Goal: Task Accomplishment & Management: Use online tool/utility

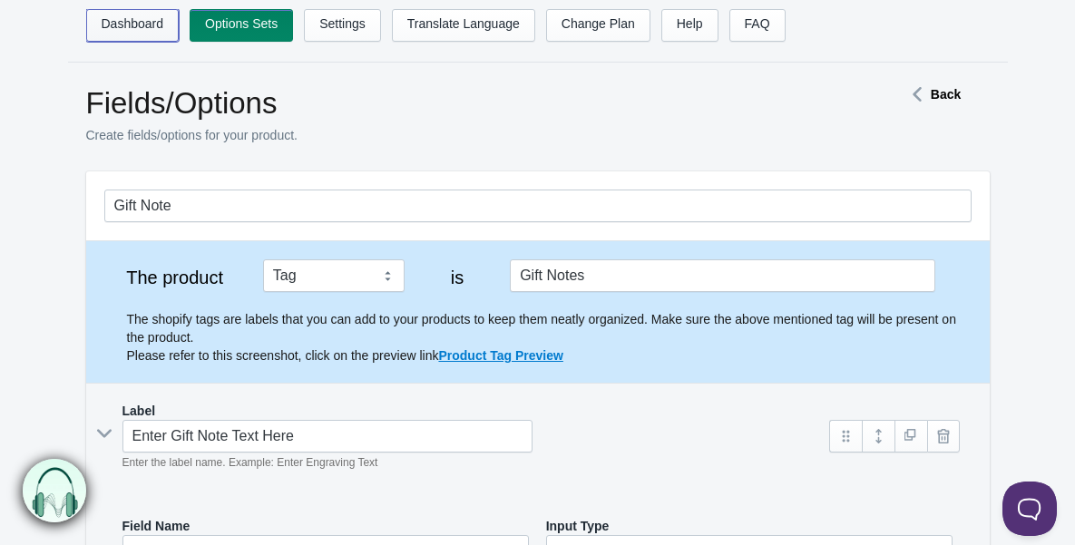
click at [125, 33] on link "Dashboard" at bounding box center [132, 25] width 93 height 33
click at [246, 32] on link "Options Sets" at bounding box center [241, 25] width 103 height 33
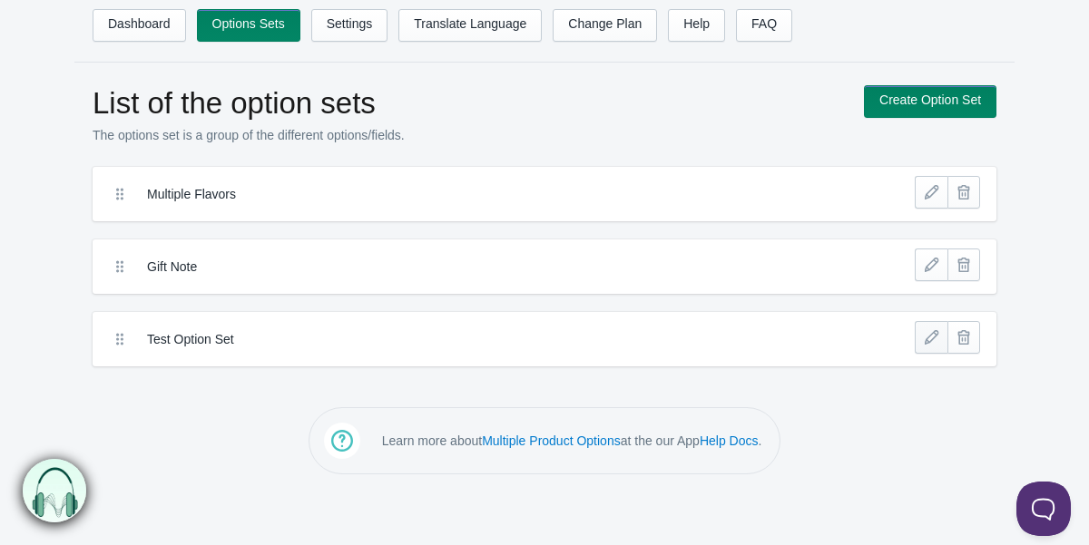
click at [929, 331] on link at bounding box center [931, 337] width 33 height 33
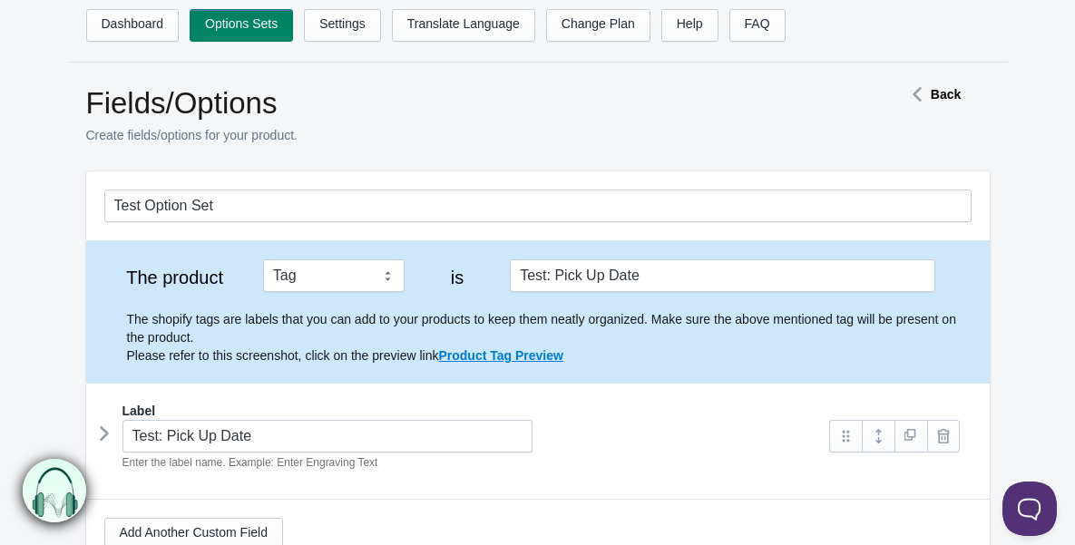
click at [525, 127] on p "Create fields/options for your product." at bounding box center [462, 135] width 753 height 18
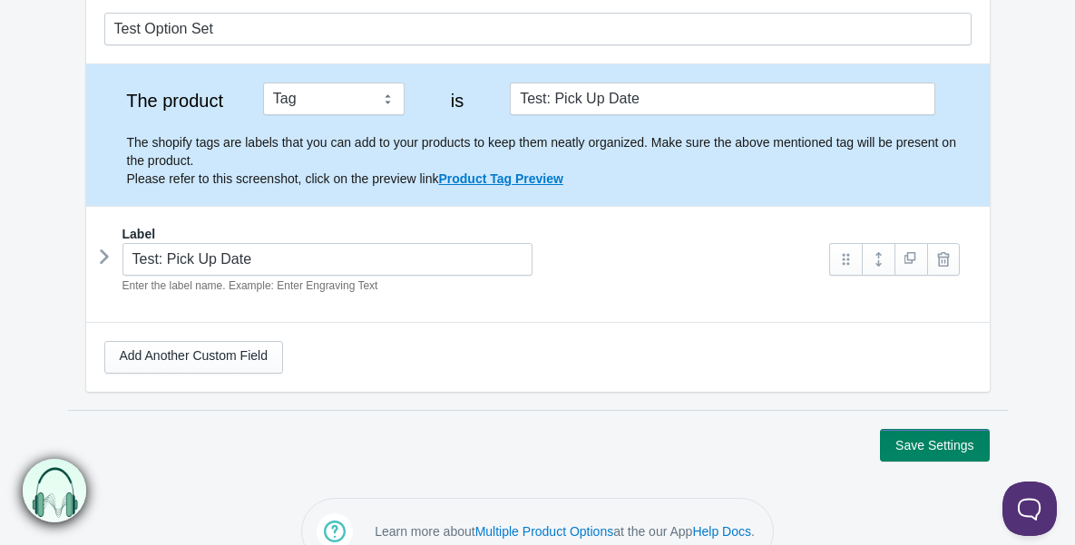
scroll to position [91, 0]
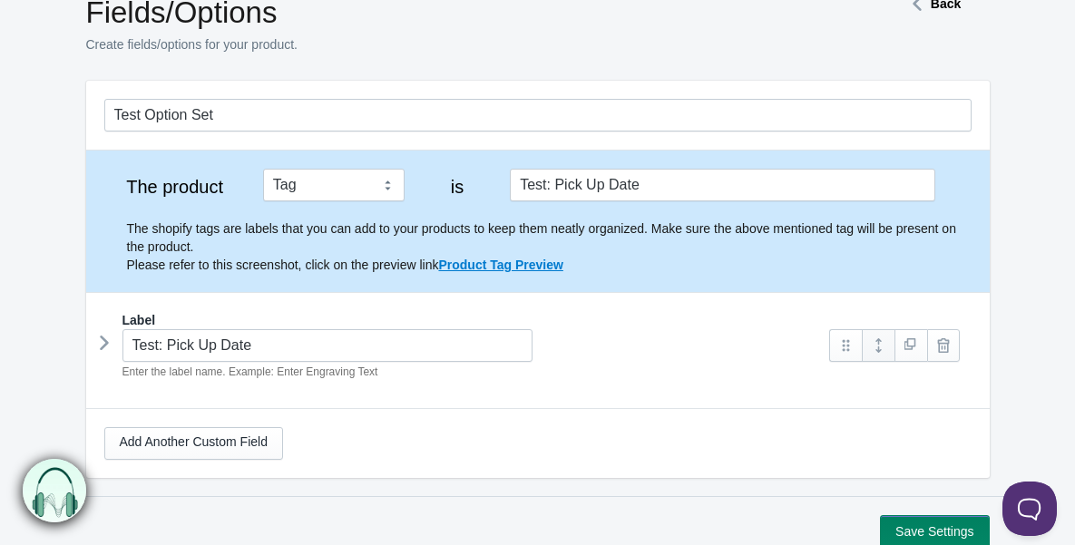
click at [875, 348] on link at bounding box center [878, 345] width 33 height 33
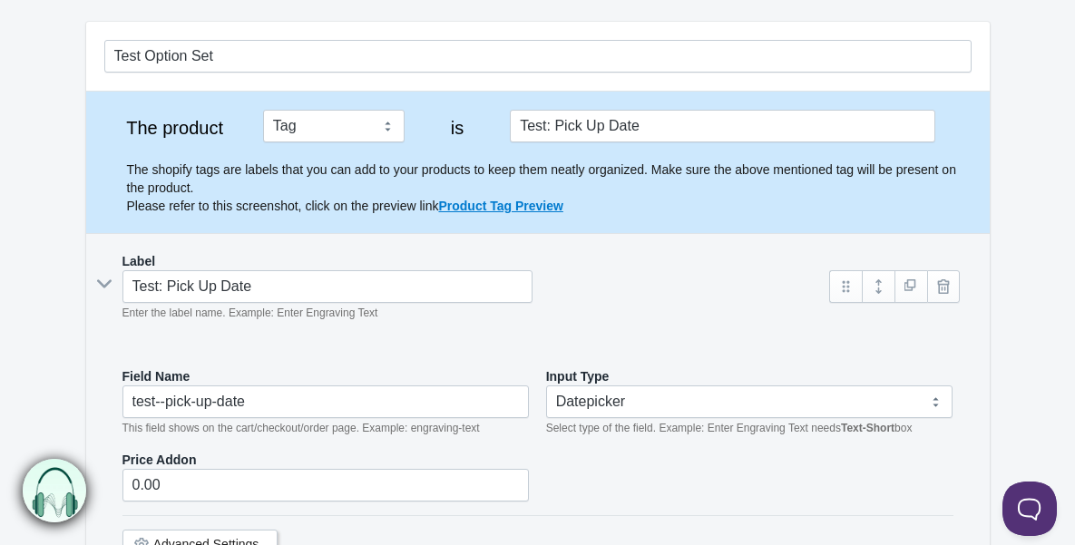
scroll to position [129, 0]
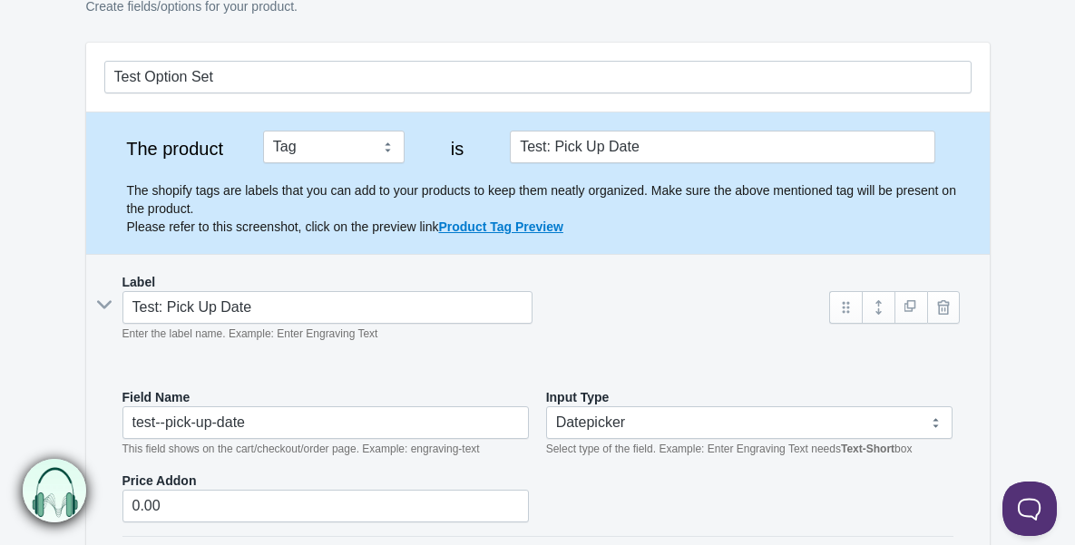
click at [578, 313] on div "Test: Pick Up Date Enter the label name. Example: Enter Engraving Text" at bounding box center [458, 317] width 709 height 52
click at [629, 11] on p "Create fields/options for your product." at bounding box center [462, 6] width 753 height 18
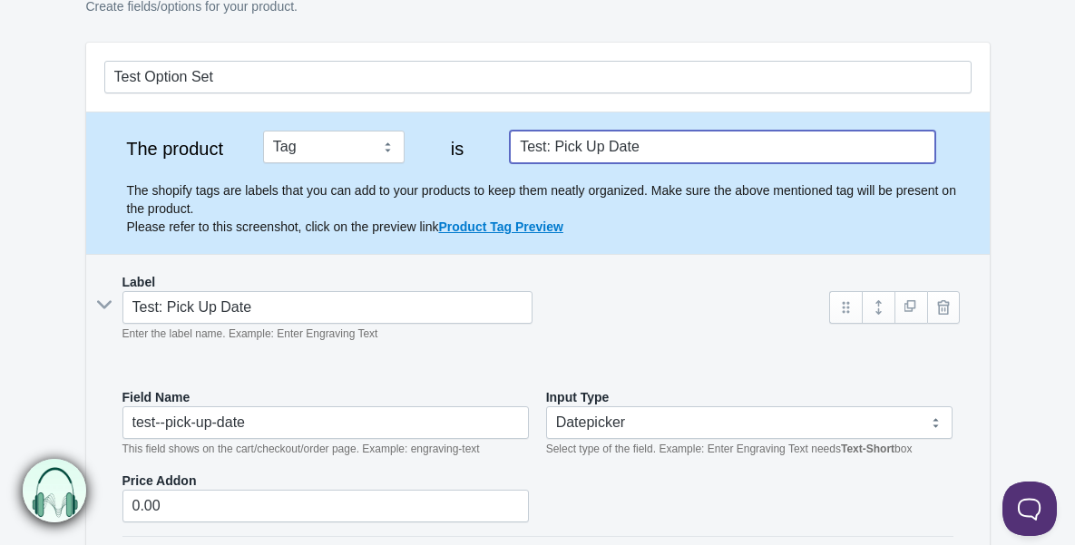
drag, startPoint x: 664, startPoint y: 146, endPoint x: 510, endPoint y: 143, distance: 154.3
click at [510, 143] on input "Test: Pick Up Date" at bounding box center [722, 147] width 425 height 33
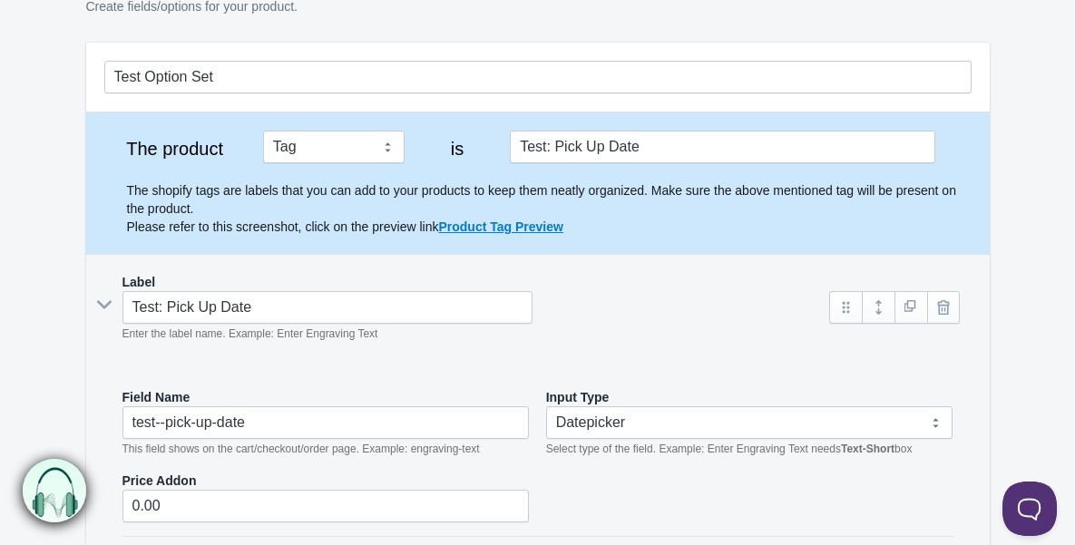
click at [465, 10] on p "Create fields/options for your product." at bounding box center [462, 6] width 753 height 18
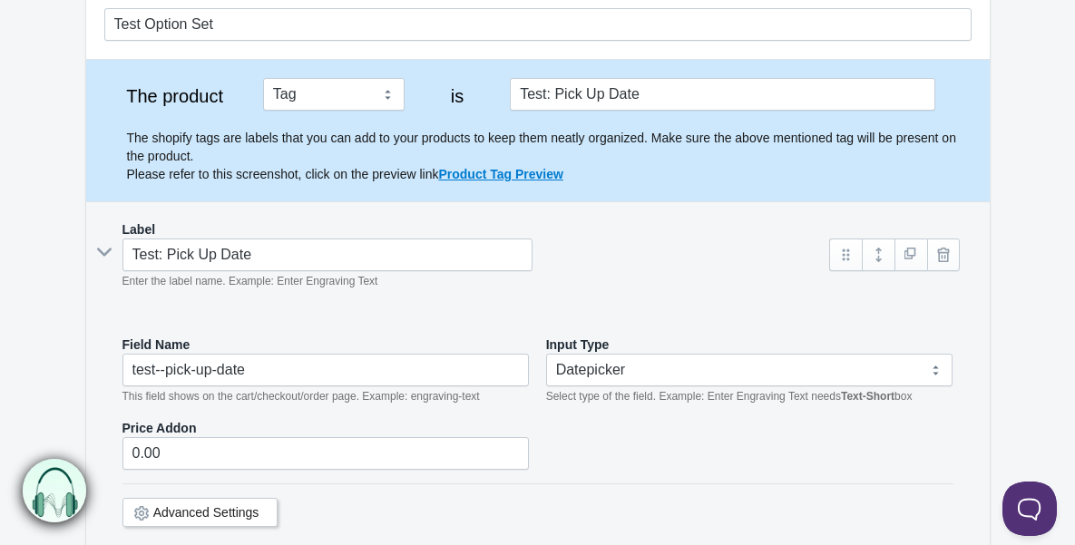
scroll to position [0, 0]
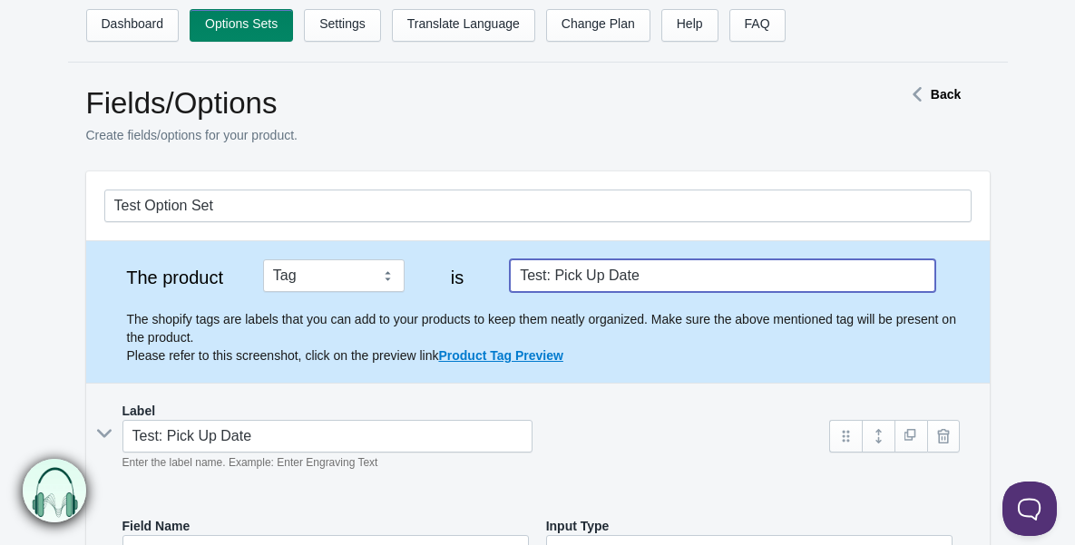
drag, startPoint x: 660, startPoint y: 274, endPoint x: 495, endPoint y: 268, distance: 165.3
click at [495, 268] on div "The product Tag Vendor Type URL Handle All Products is Test: Pick Up Date The s…" at bounding box center [538, 312] width 868 height 105
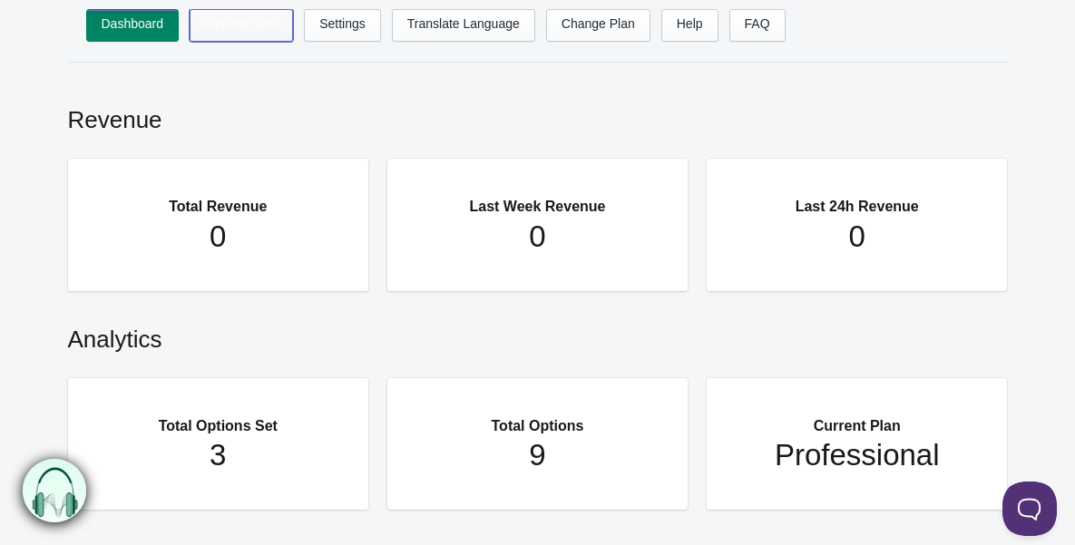
click at [247, 25] on link "Options Sets" at bounding box center [241, 25] width 103 height 33
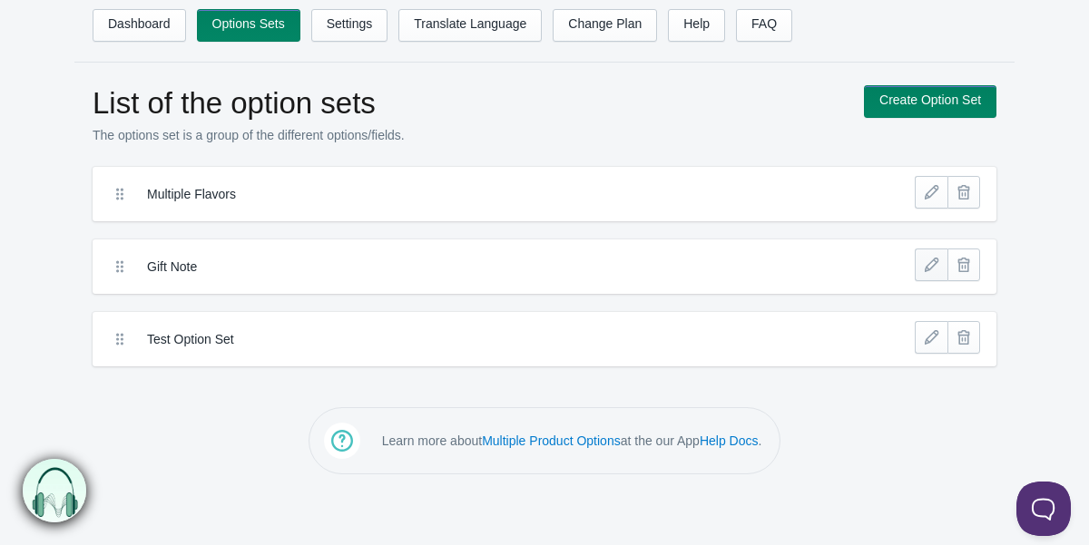
click at [931, 265] on link at bounding box center [931, 265] width 33 height 33
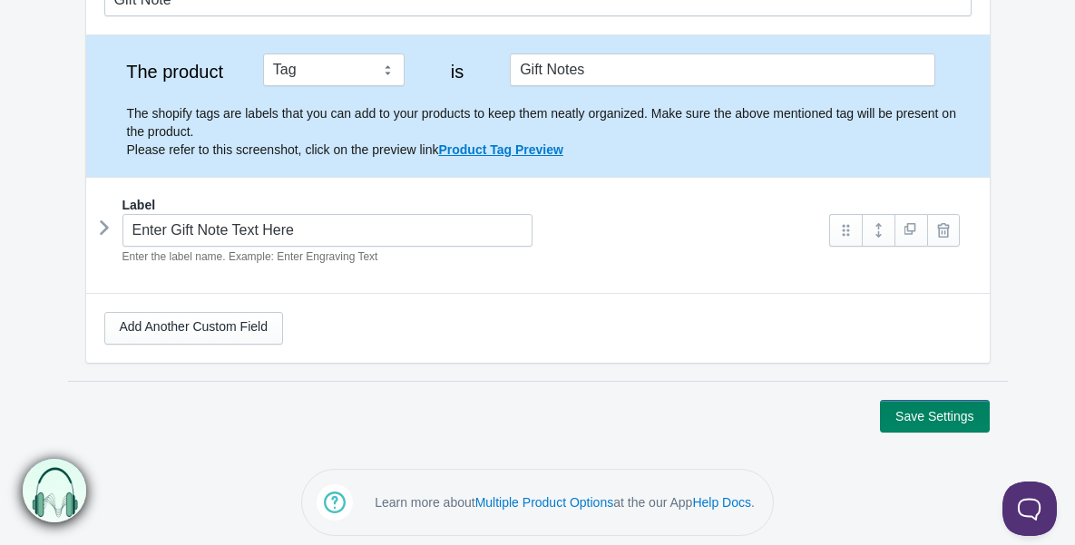
scroll to position [214, 0]
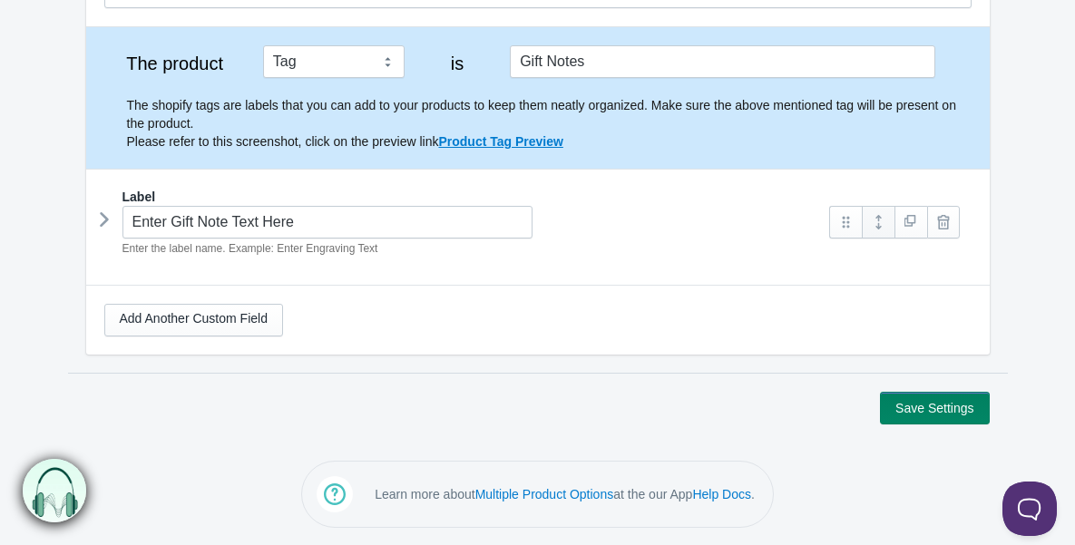
click at [876, 227] on link at bounding box center [878, 222] width 33 height 33
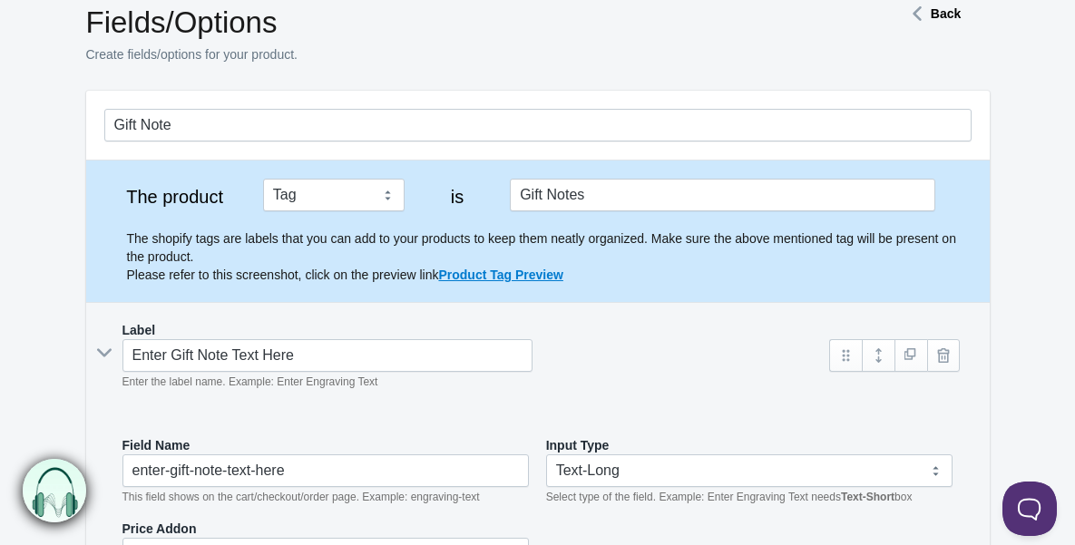
scroll to position [0, 0]
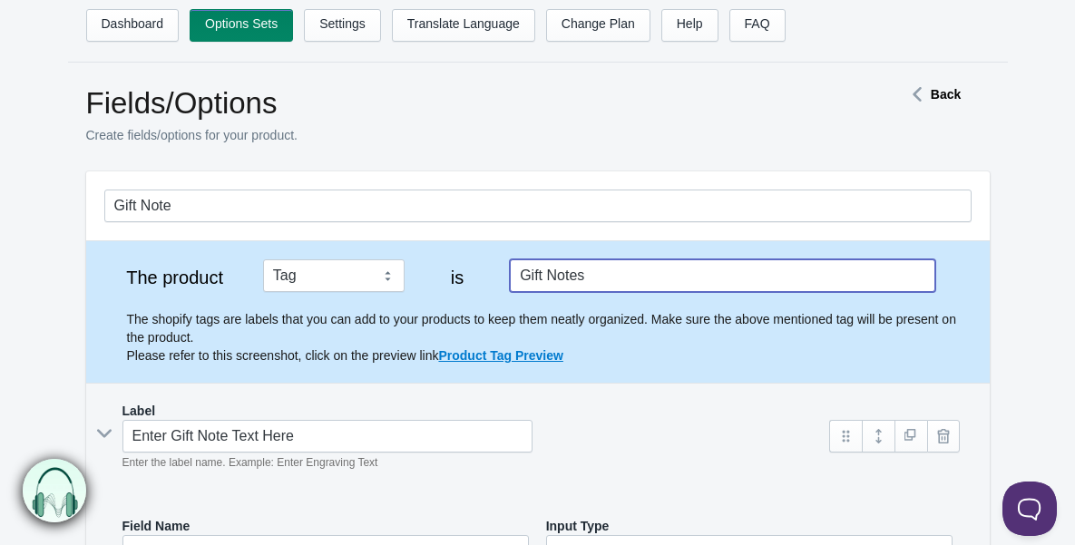
drag, startPoint x: 612, startPoint y: 276, endPoint x: 505, endPoint y: 277, distance: 106.2
click at [505, 277] on div "The product Tag Vendor Type URL Handle All Products is Gift Notes The shopify t…" at bounding box center [538, 312] width 868 height 105
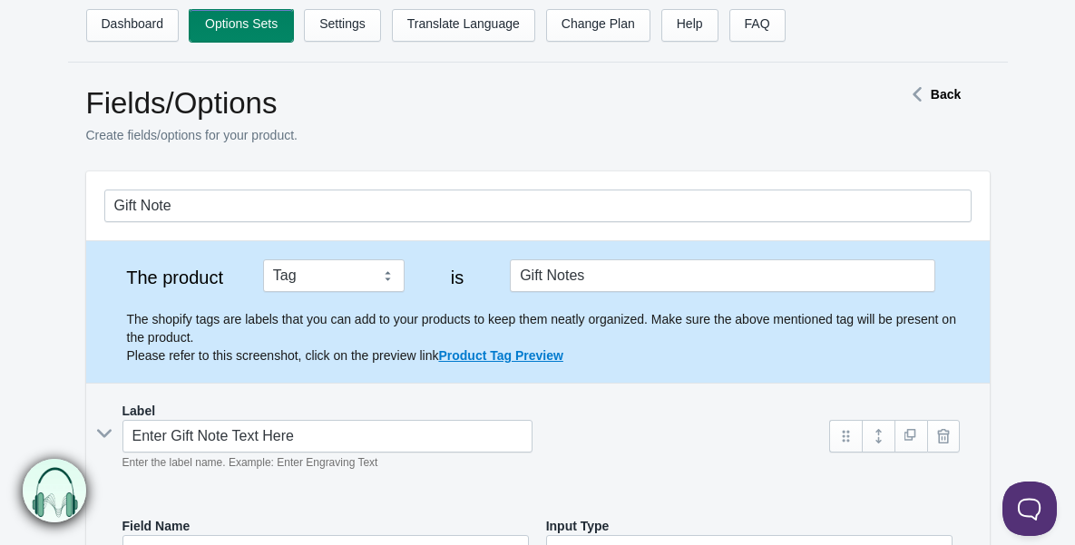
click at [256, 25] on link "Options Sets" at bounding box center [241, 25] width 103 height 33
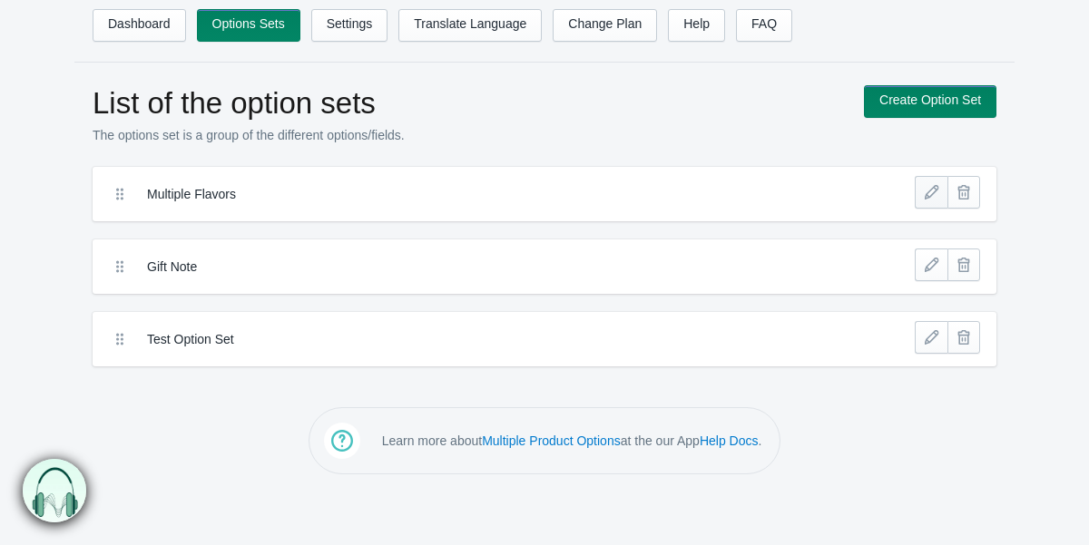
click at [924, 198] on link at bounding box center [931, 192] width 33 height 33
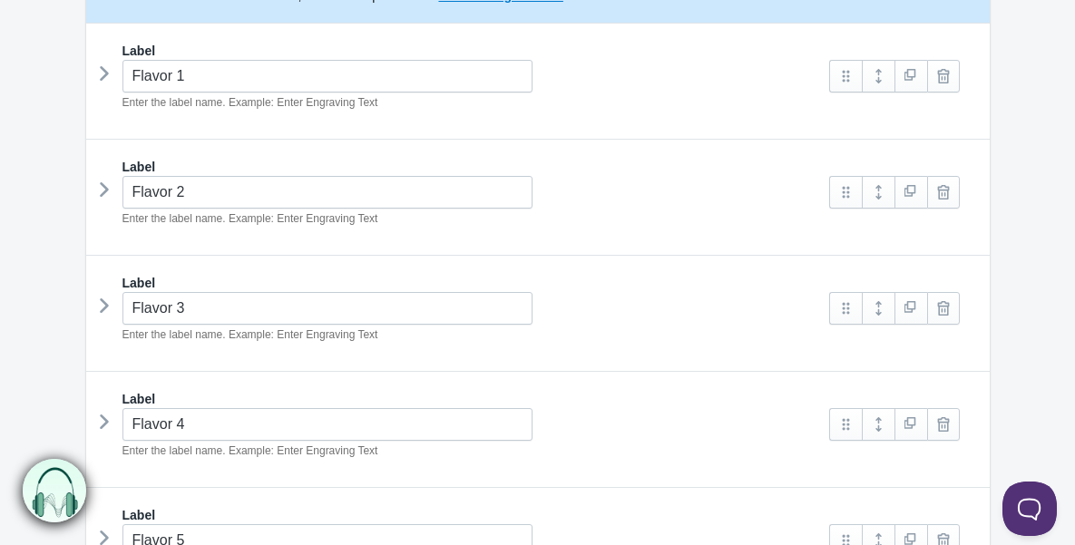
scroll to position [200, 0]
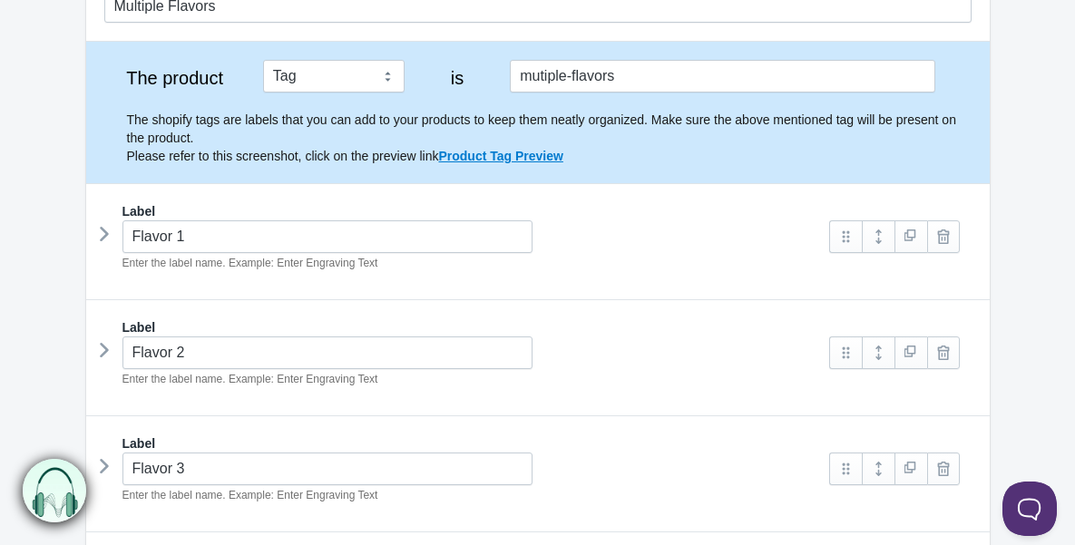
click at [104, 237] on icon at bounding box center [104, 234] width 0 height 27
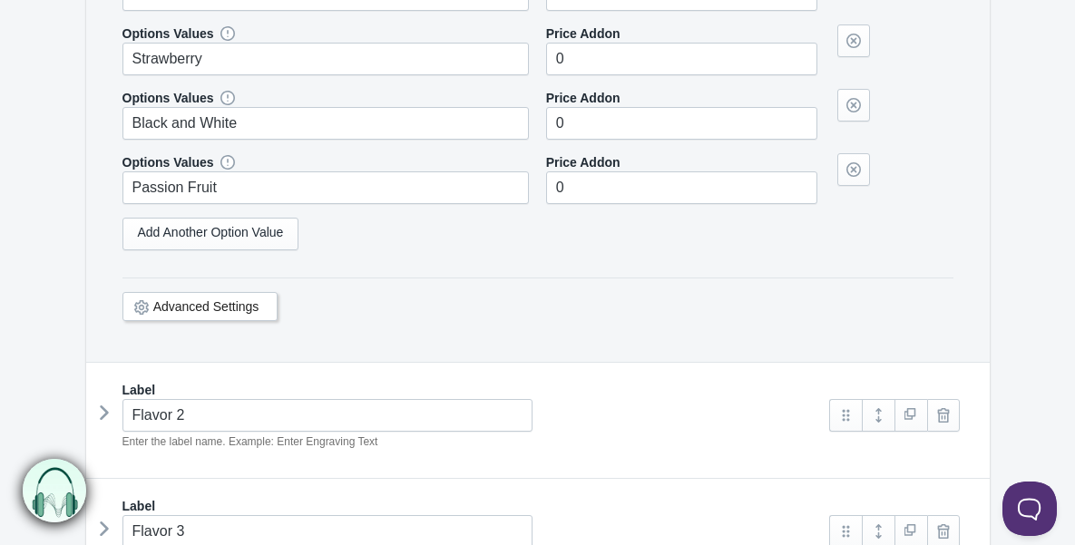
scroll to position [1214, 0]
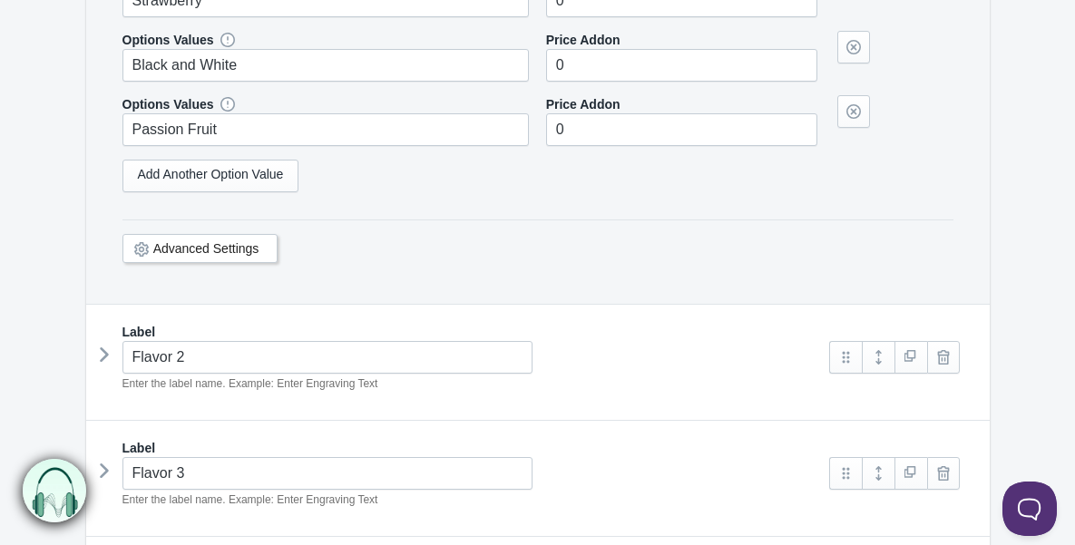
click at [104, 358] on icon at bounding box center [104, 354] width 0 height 27
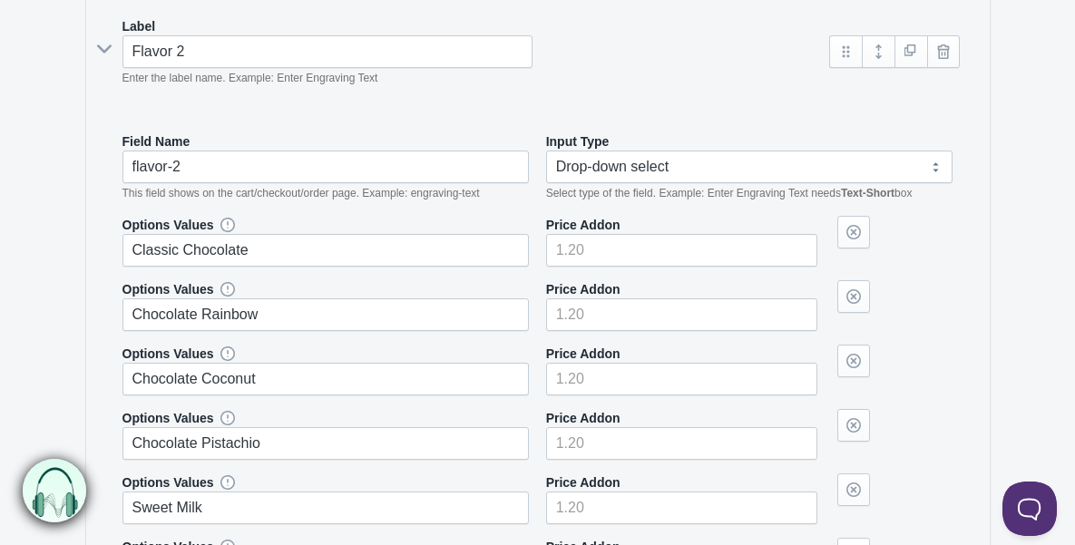
scroll to position [1527, 0]
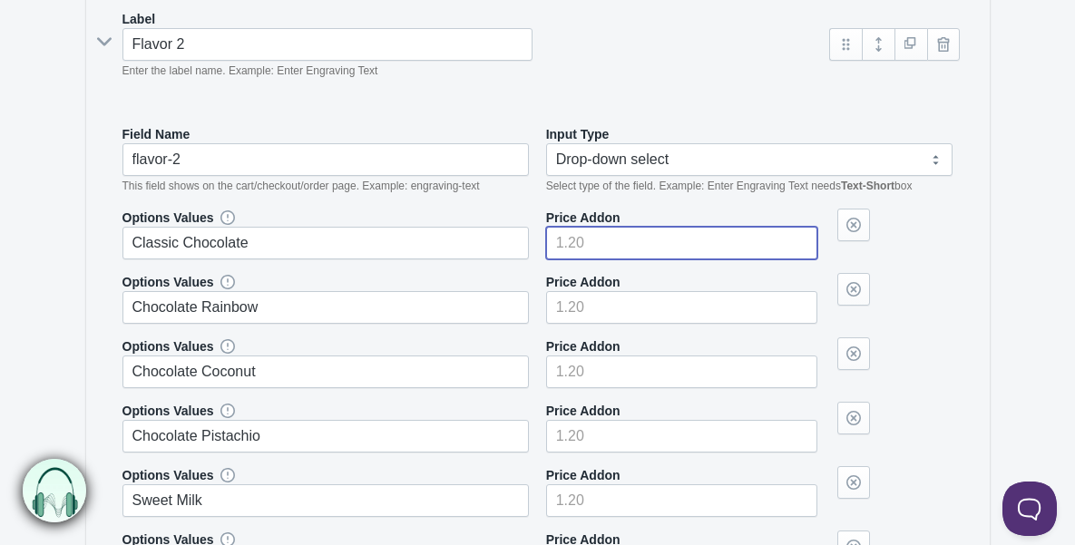
click at [621, 244] on input"] "number" at bounding box center [681, 243] width 271 height 33
click at [691, 276] on div "Price Addon" at bounding box center [681, 298] width 271 height 51
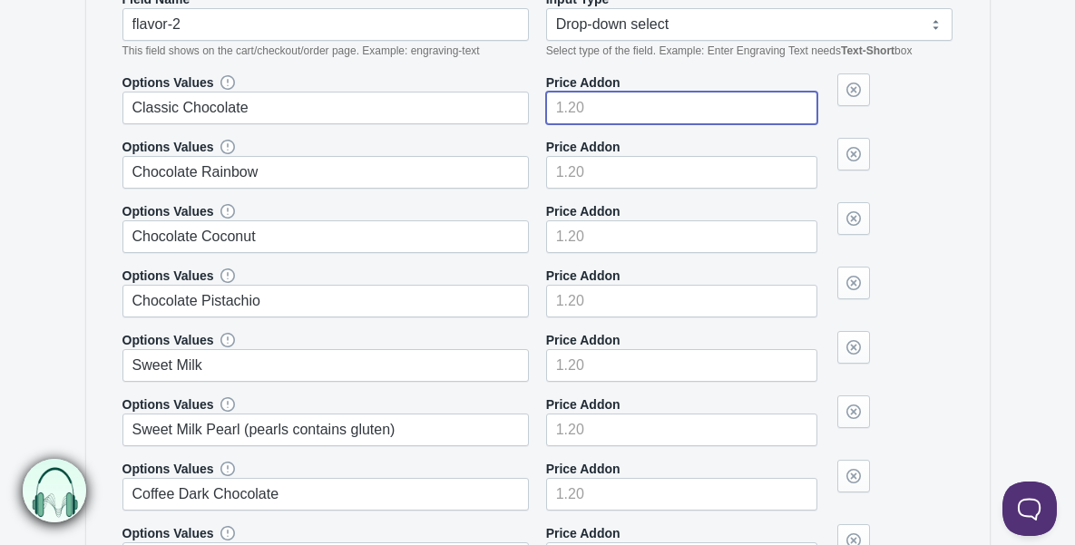
scroll to position [1432, 0]
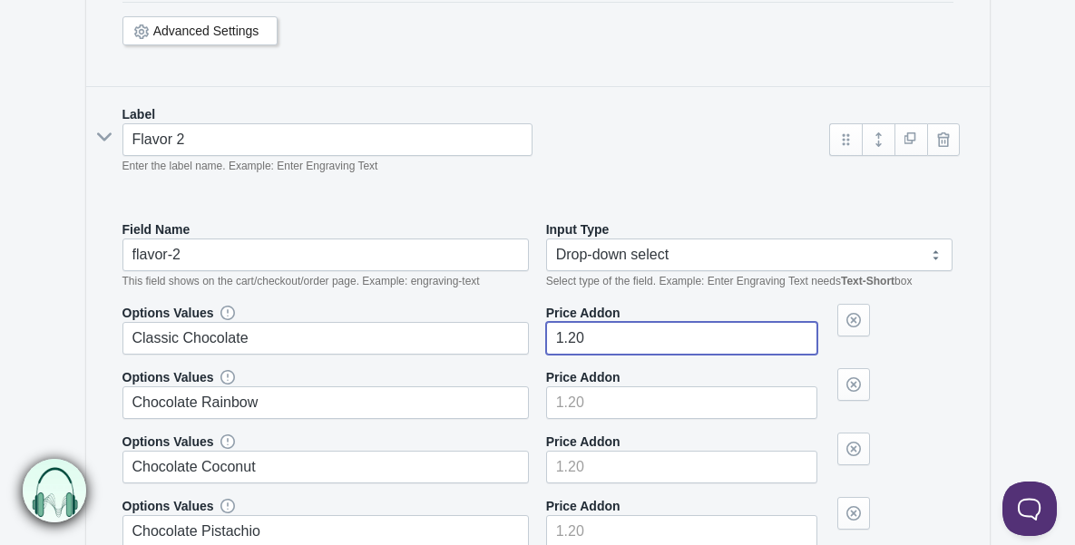
type input"] "1.20"
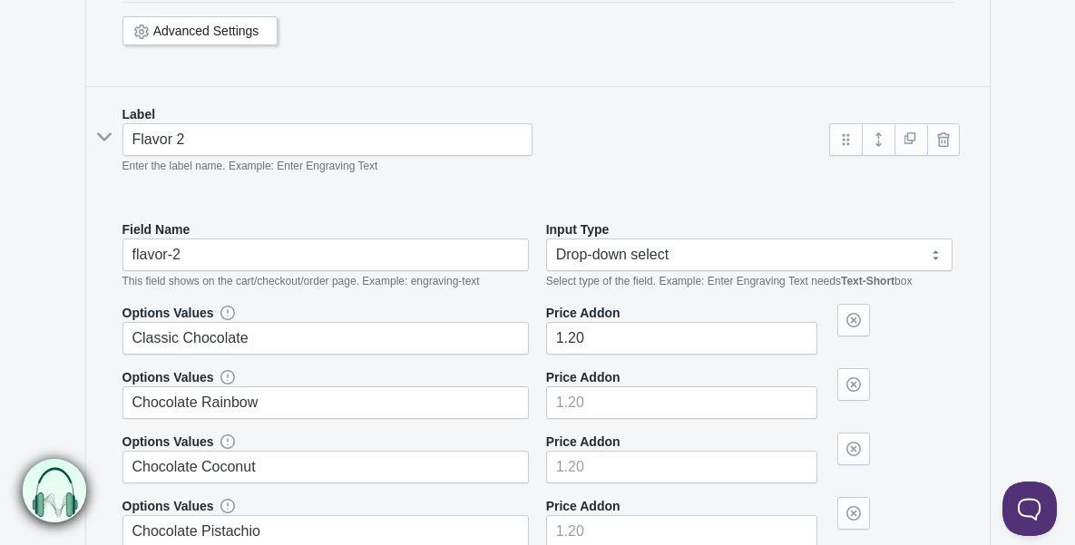
click at [1029, 303] on form "Multiple Flavors The product Tag Vendor Type URL Handle All Products is Label I…" at bounding box center [538, 341] width 1048 height 3203
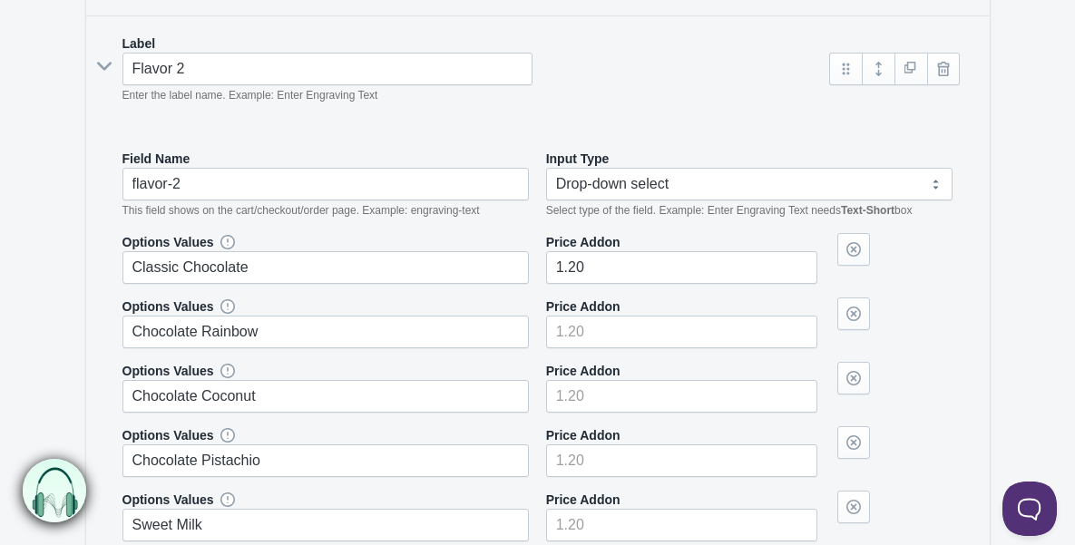
scroll to position [1548, 0]
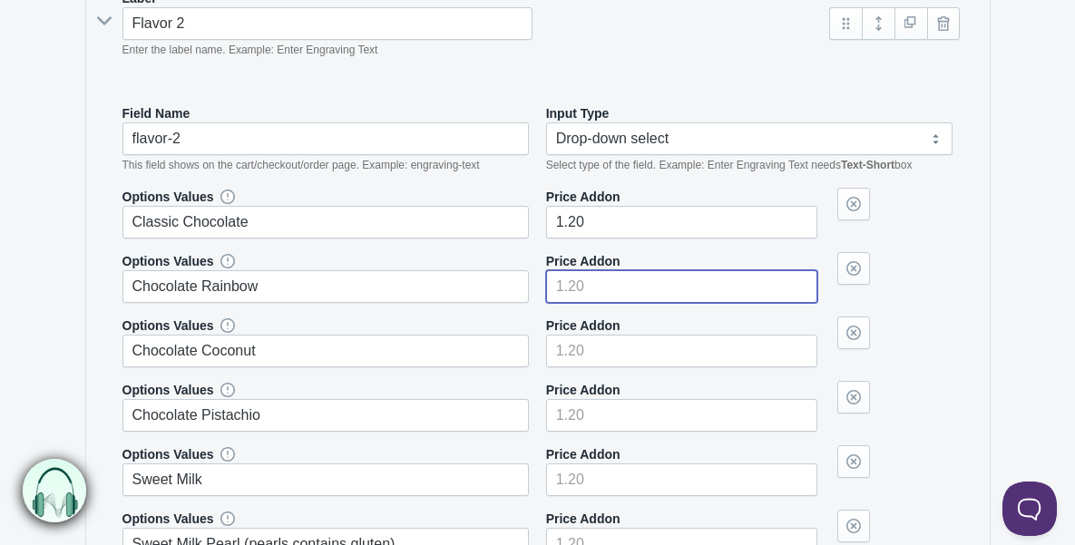
click at [603, 288] on input"] "number" at bounding box center [681, 286] width 271 height 33
type input"] "1.20"
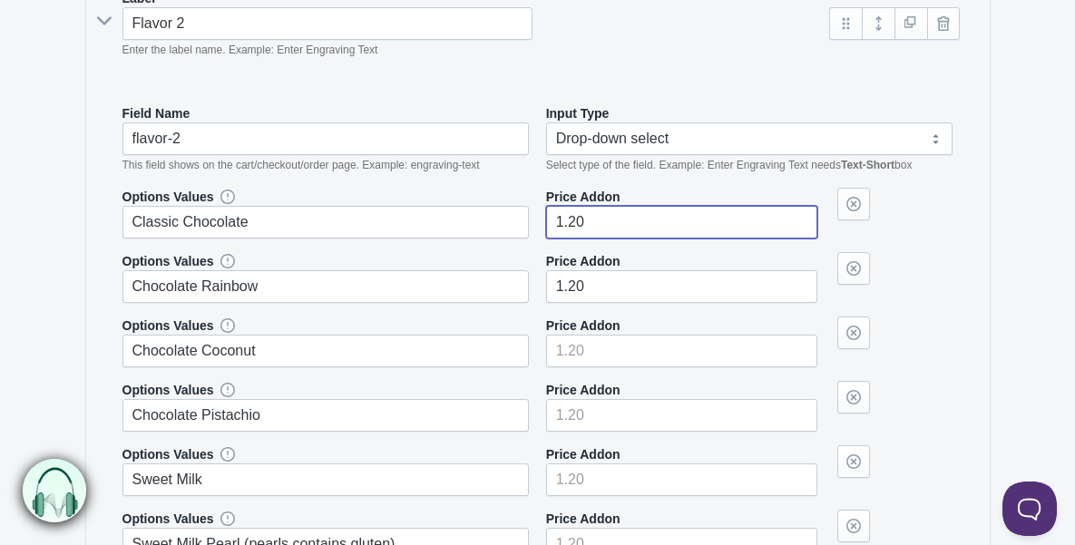
drag, startPoint x: 622, startPoint y: 216, endPoint x: 543, endPoint y: 215, distance: 79.0
click at [543, 215] on div "Options Values Classic Chocolate Price Addon 1.20" at bounding box center [538, 213] width 831 height 51
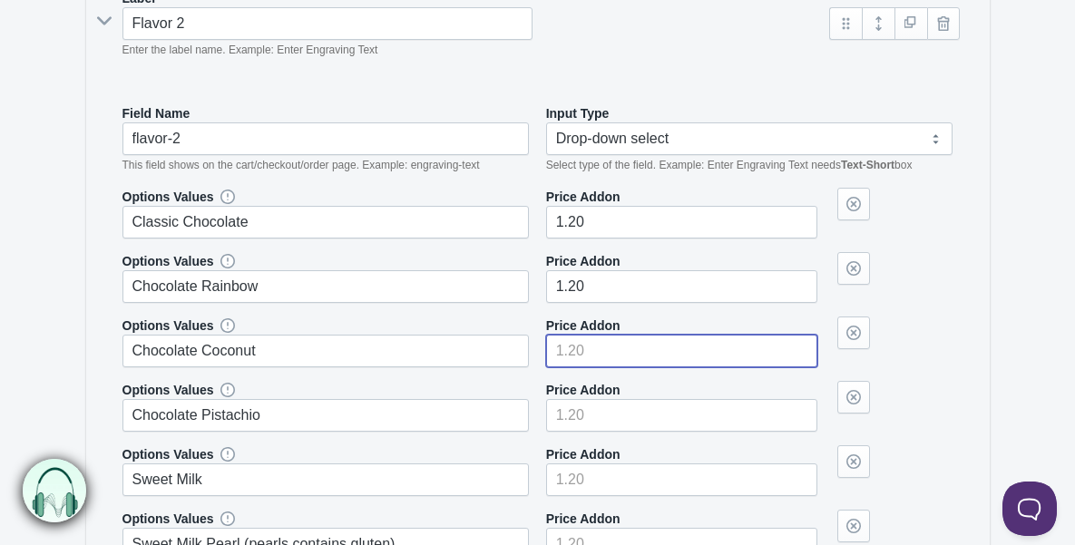
drag, startPoint x: 612, startPoint y: 342, endPoint x: 539, endPoint y: 348, distance: 72.8
click at [539, 348] on div "Options Values Chocolate Coconut Price Addon" at bounding box center [538, 342] width 831 height 51
paste input"] "1.20"
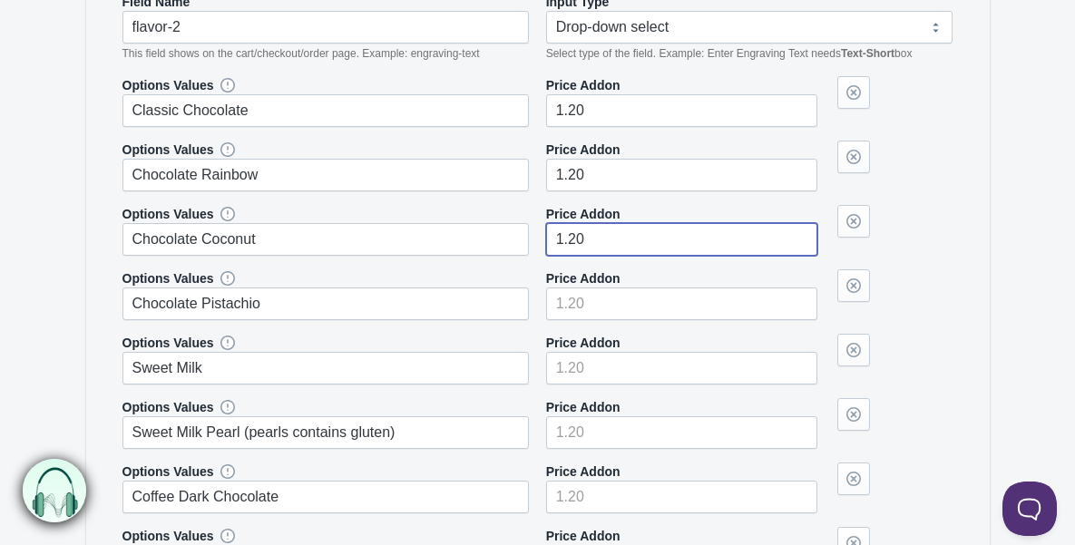
scroll to position [1715, 0]
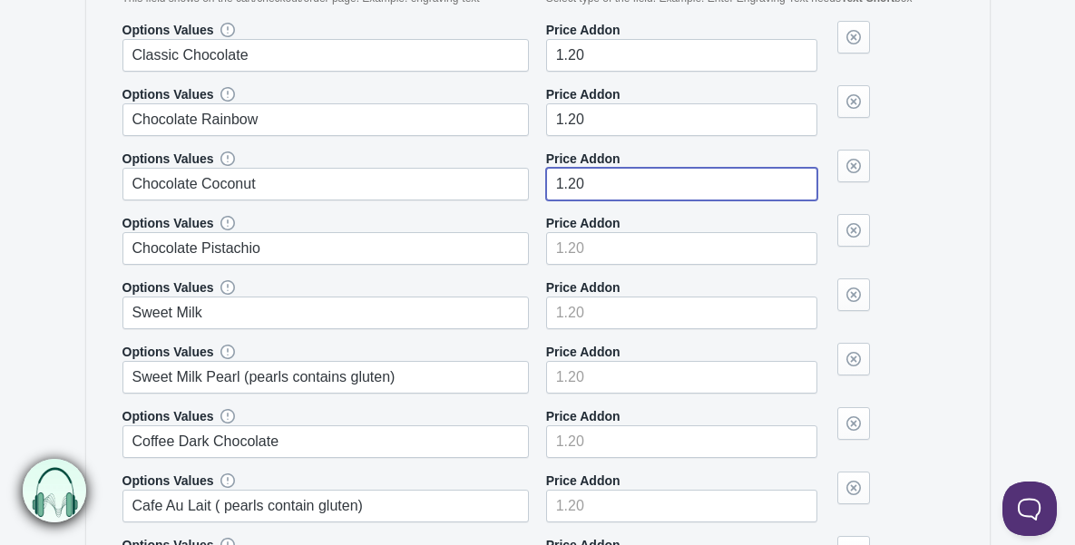
type input"] "1.20"
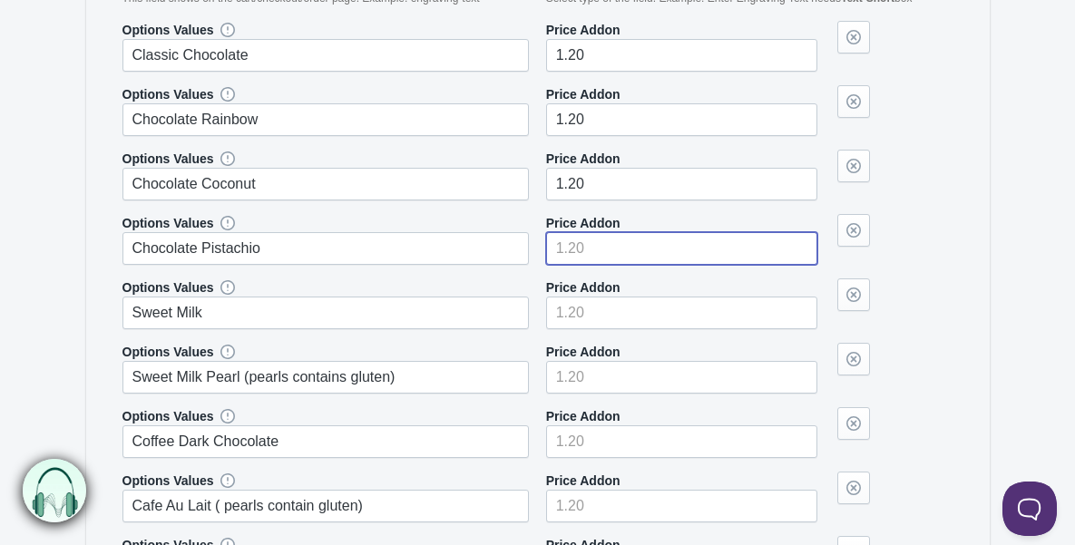
click at [594, 255] on input"] "number" at bounding box center [681, 248] width 271 height 33
paste input"] "1.20"
type input"] "1.20"
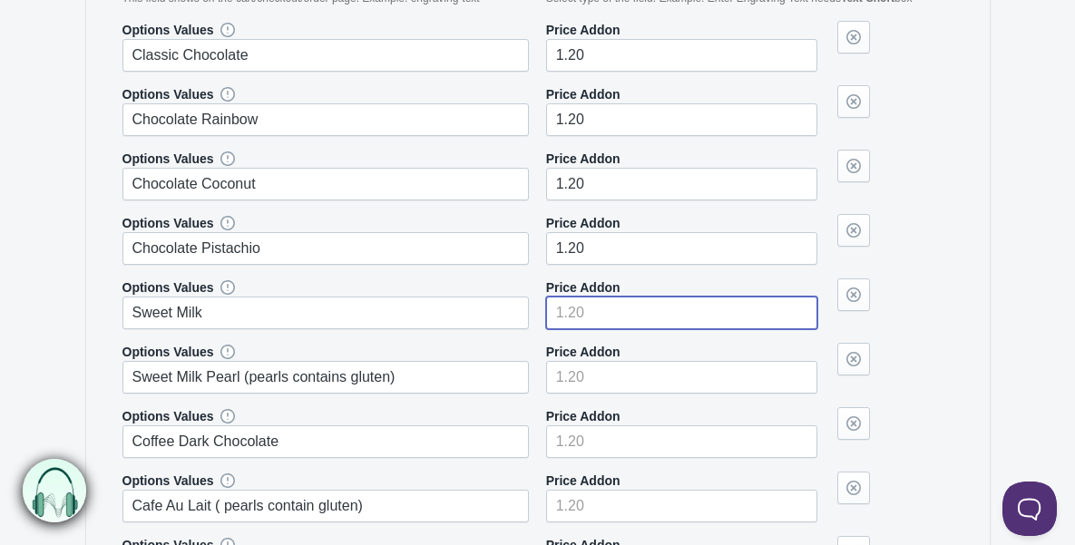
click at [603, 311] on input"] "number" at bounding box center [681, 313] width 271 height 33
paste input"] "1.20"
type input"] "1.20"
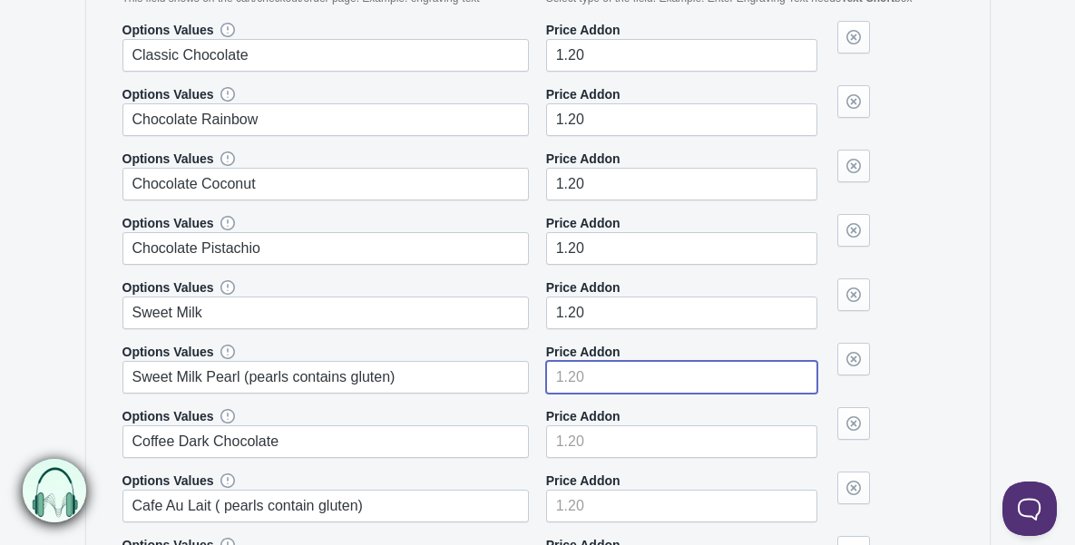
click at [605, 370] on input"] "number" at bounding box center [681, 377] width 271 height 33
paste input"] "1.20"
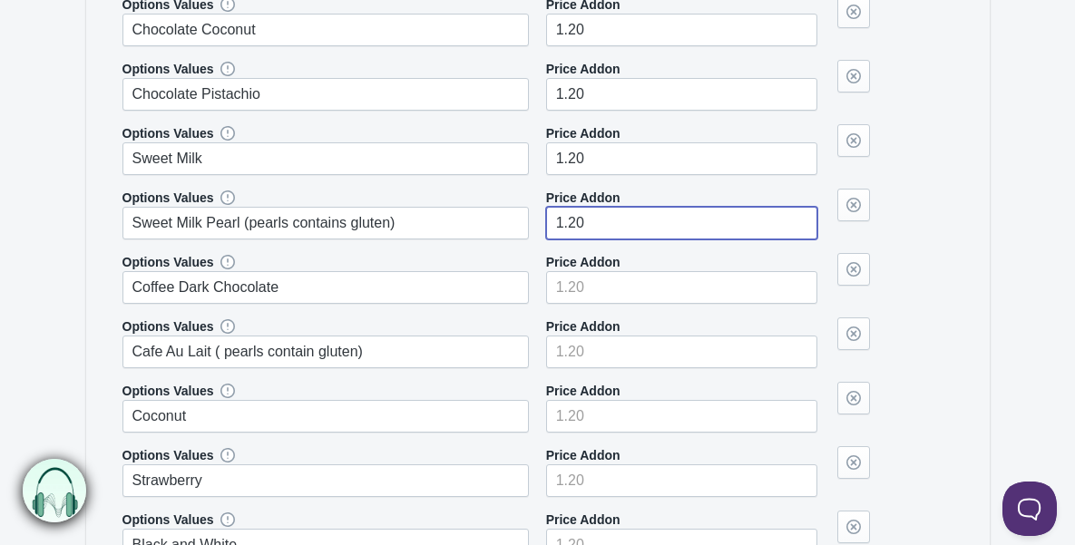
type input"] "1.20"
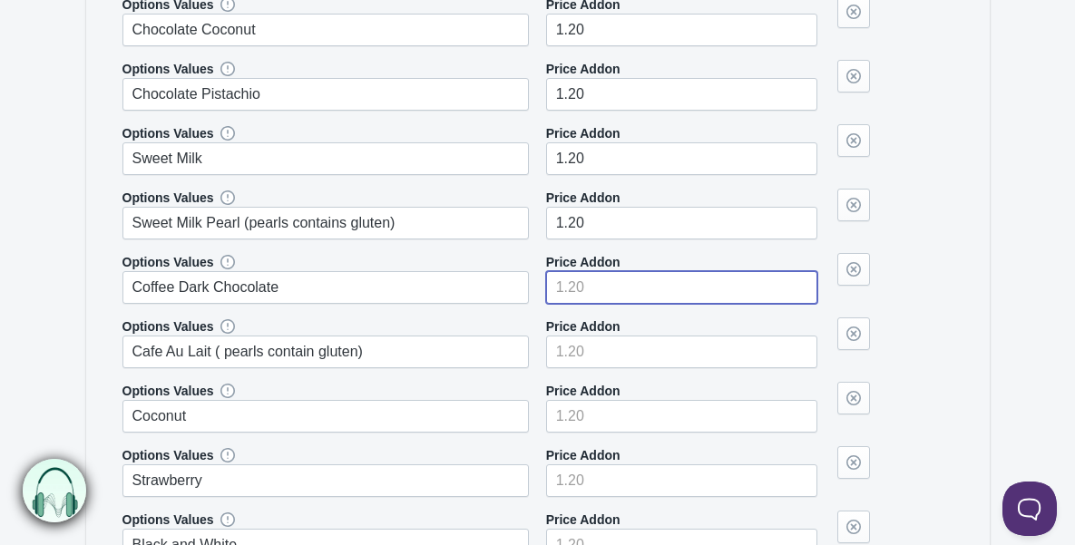
click at [605, 279] on input"] "number" at bounding box center [681, 287] width 271 height 33
paste input"] "1.20"
type input"] "1.20"
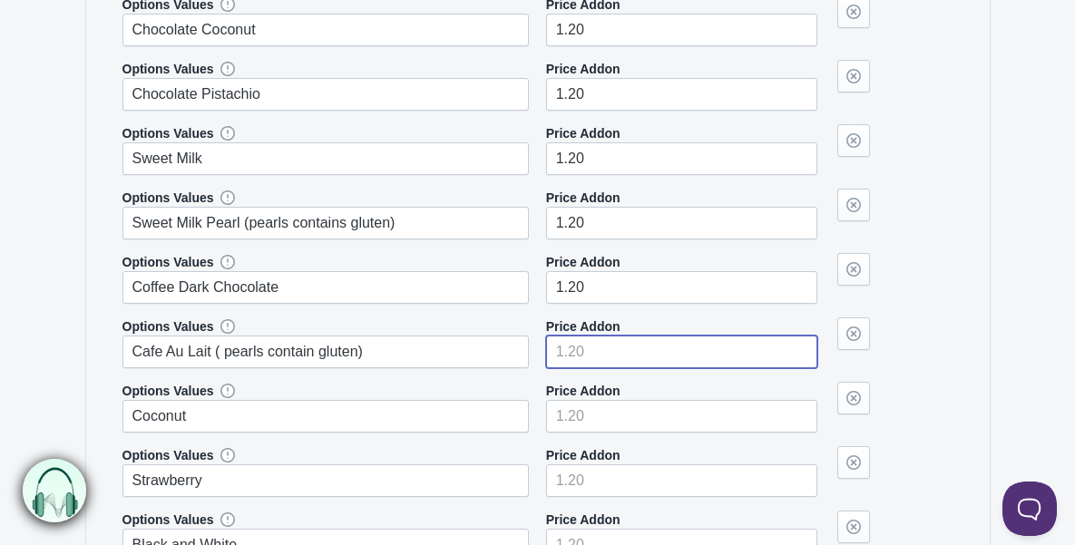
click at [608, 349] on input"] "number" at bounding box center [681, 352] width 271 height 33
paste input"] "1.20"
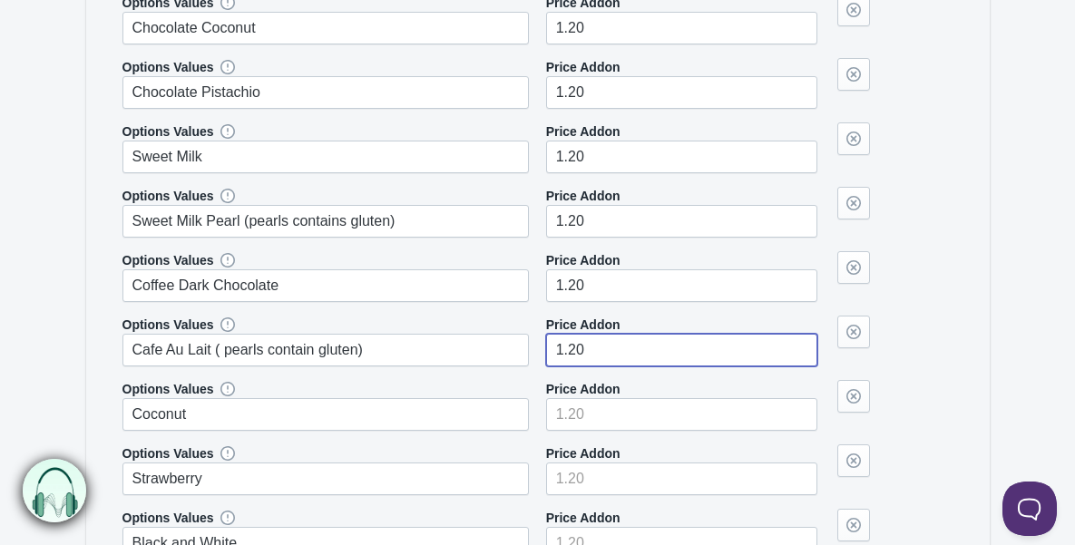
scroll to position [2025, 0]
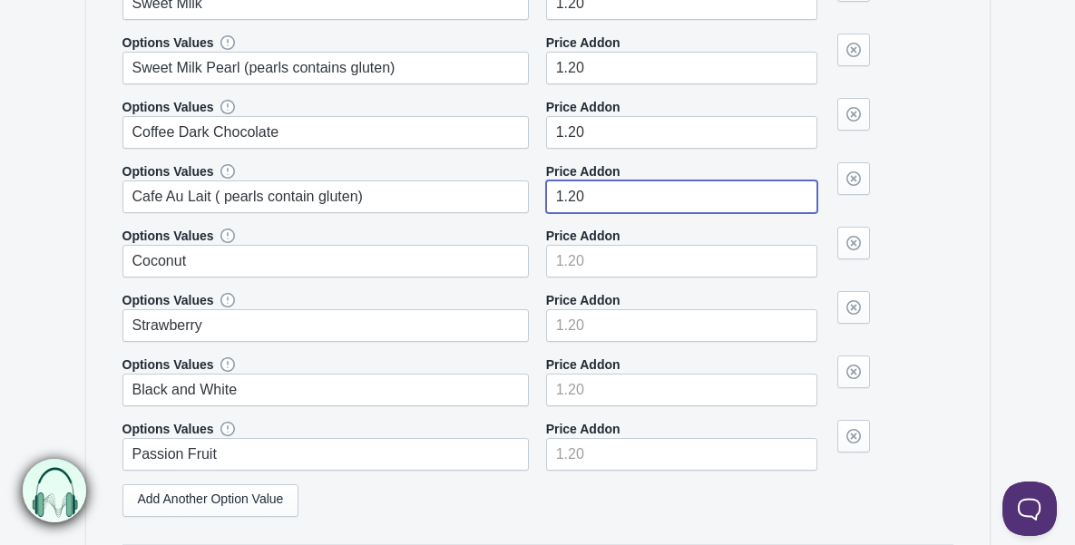
type input"] "1.20"
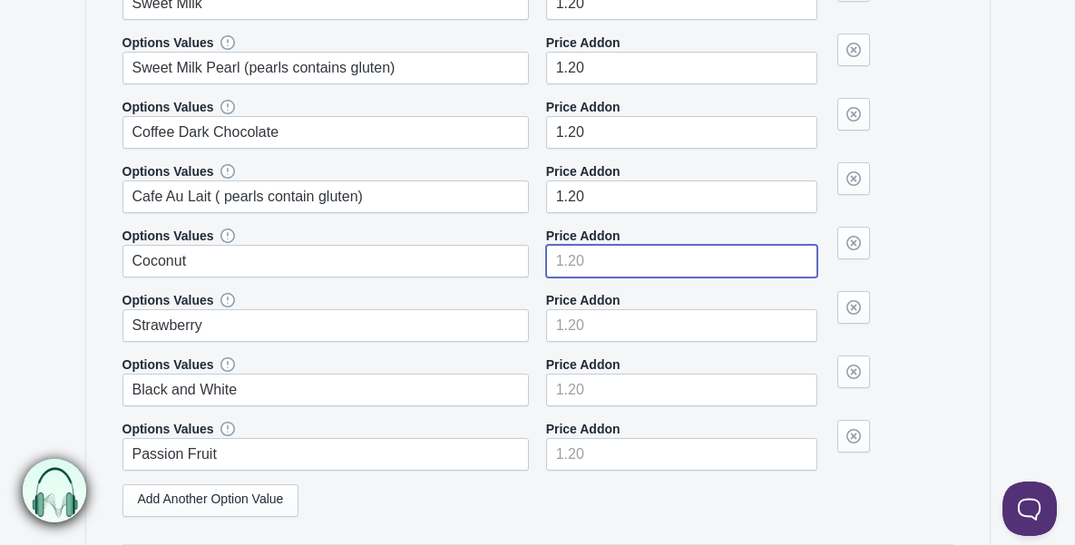
click at [593, 264] on input"] "number" at bounding box center [681, 261] width 271 height 33
paste input"] "1.20"
type input"] "1.20"
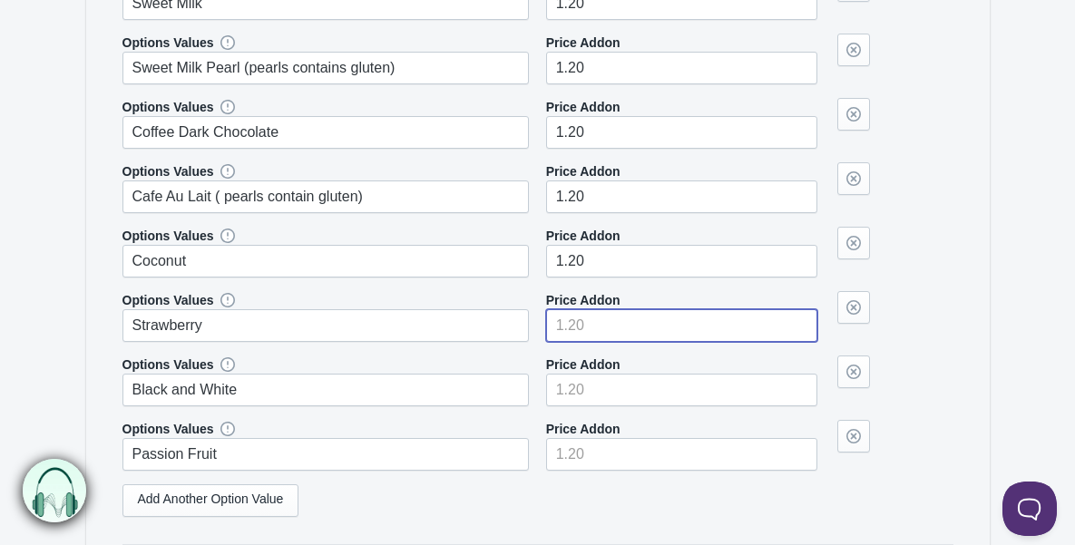
click at [600, 323] on input"] "number" at bounding box center [681, 325] width 271 height 33
paste input"] "1.20"
type input"] "1.20"
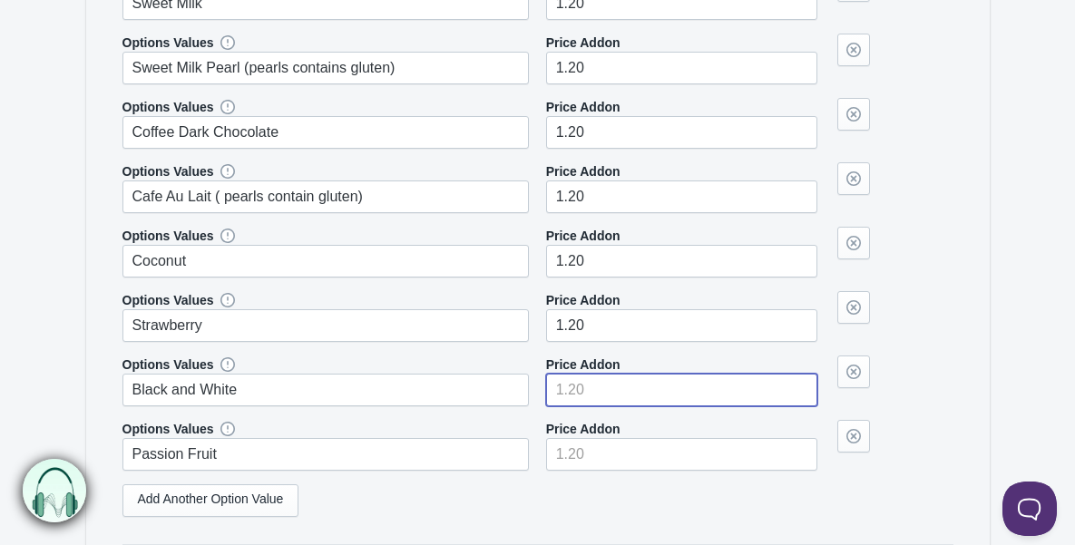
click at [591, 382] on input"] "number" at bounding box center [681, 390] width 271 height 33
paste input"] "1.20"
type input"] "1.20"
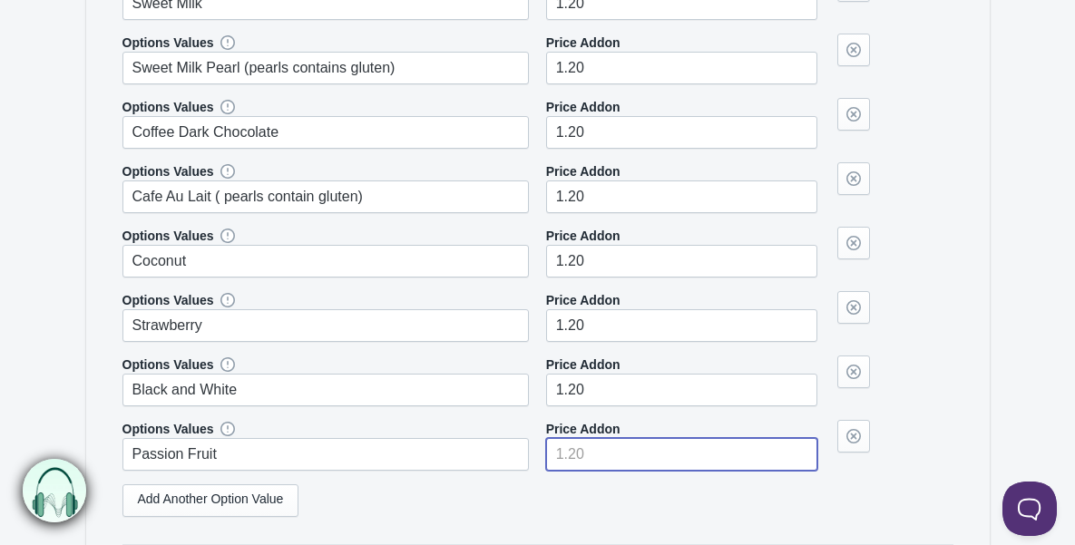
click at [593, 444] on input"] "number" at bounding box center [681, 454] width 271 height 33
paste input"] "1.20"
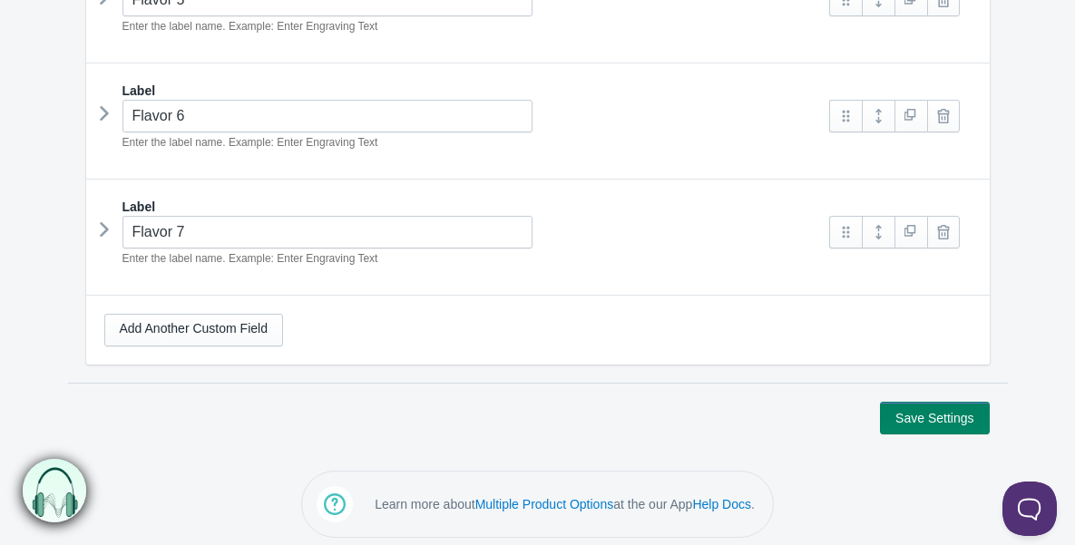
scroll to position [2946, 0]
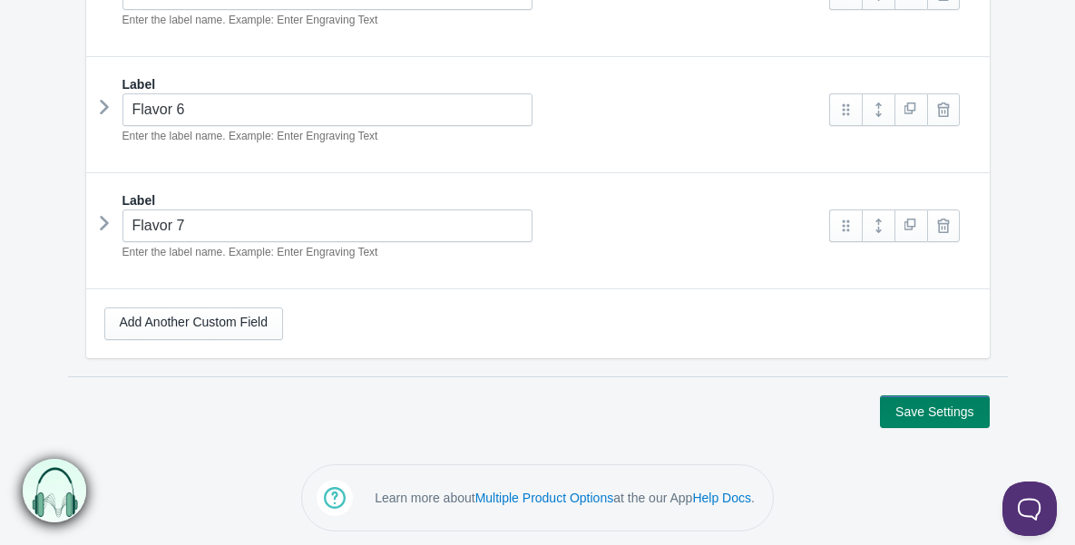
type input"] "1.20"
click at [909, 421] on button "Save Settings" at bounding box center [934, 412] width 109 height 33
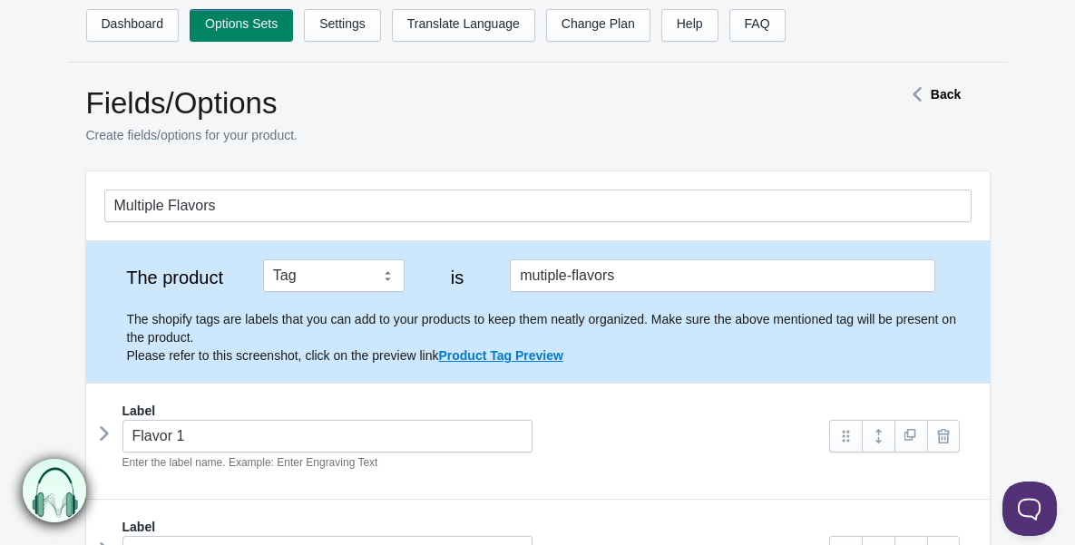
click at [928, 95] on icon at bounding box center [917, 94] width 27 height 9
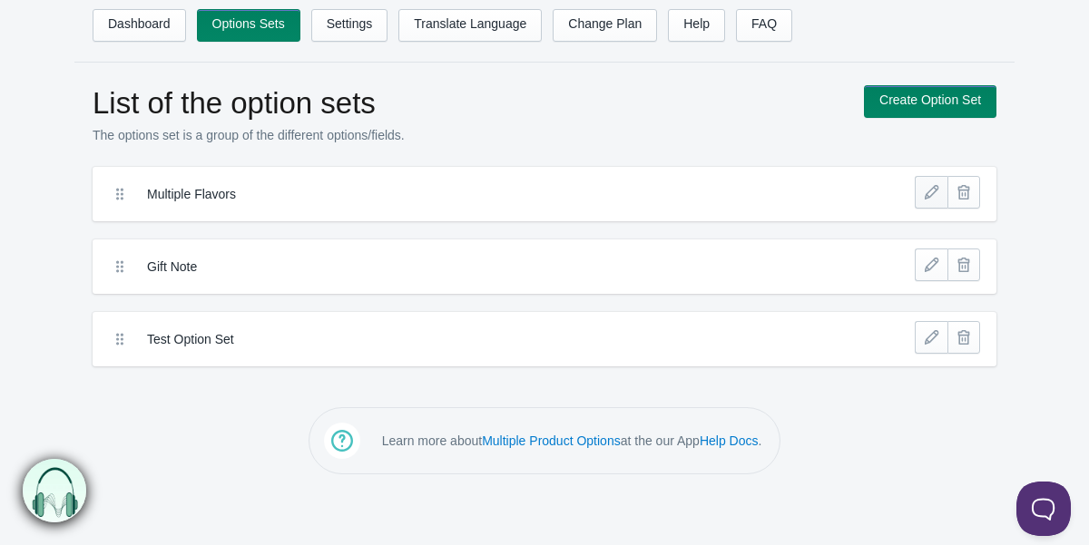
click at [923, 203] on link at bounding box center [931, 192] width 33 height 33
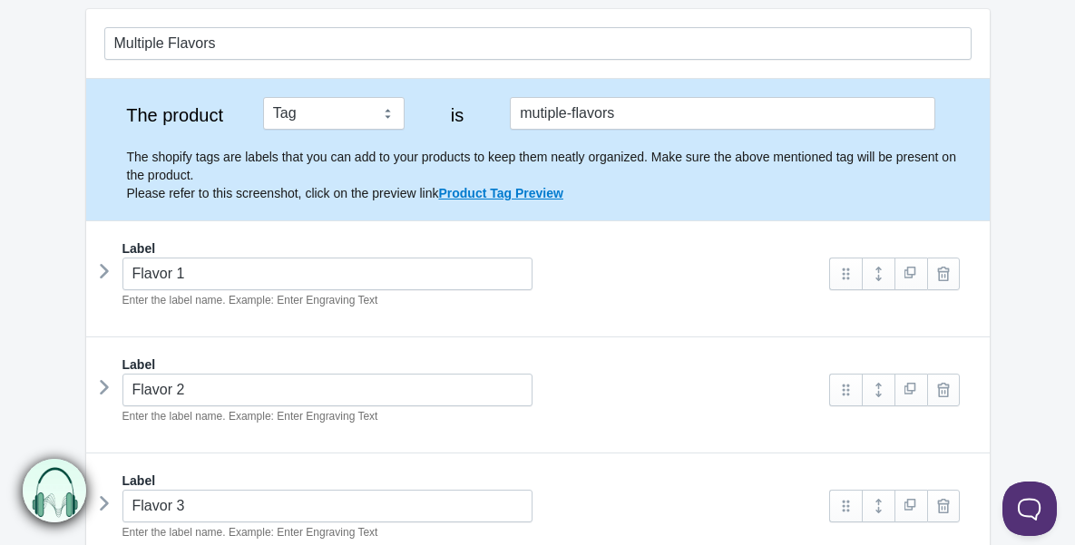
scroll to position [246, 0]
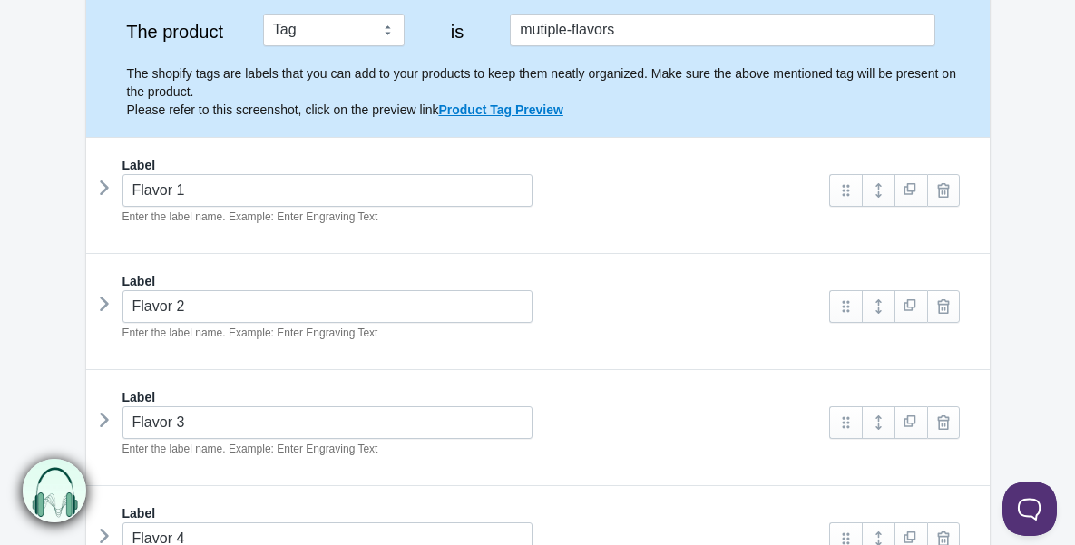
click at [104, 309] on icon at bounding box center [104, 303] width 0 height 27
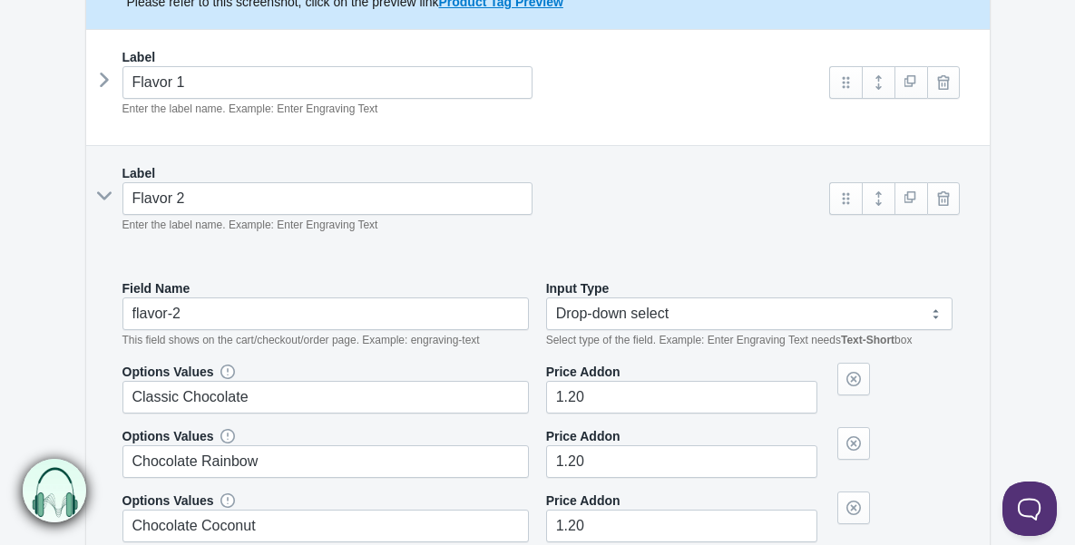
scroll to position [352, 0]
click at [104, 83] on icon at bounding box center [104, 81] width 0 height 27
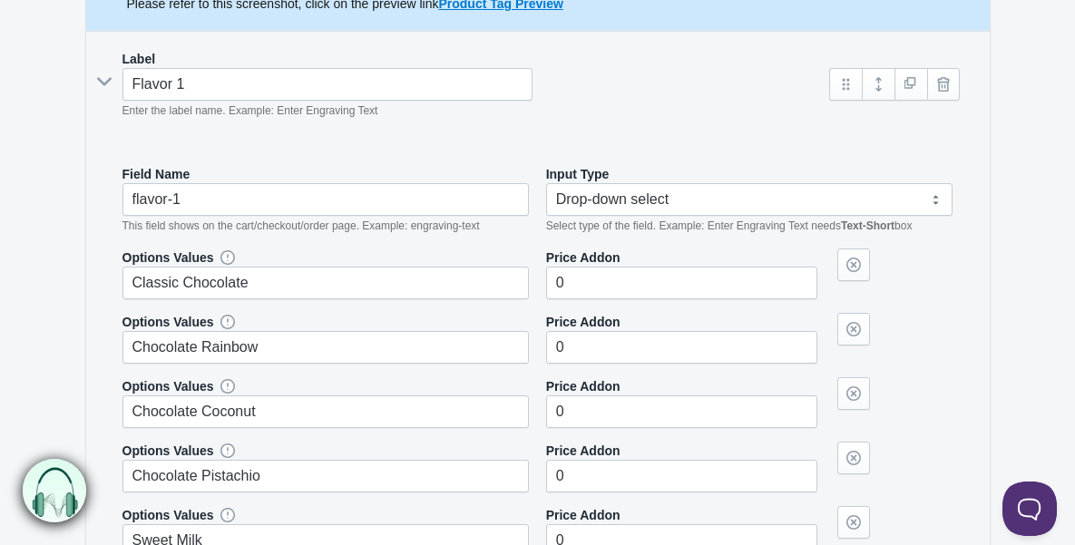
click at [104, 82] on icon at bounding box center [104, 82] width 27 height 0
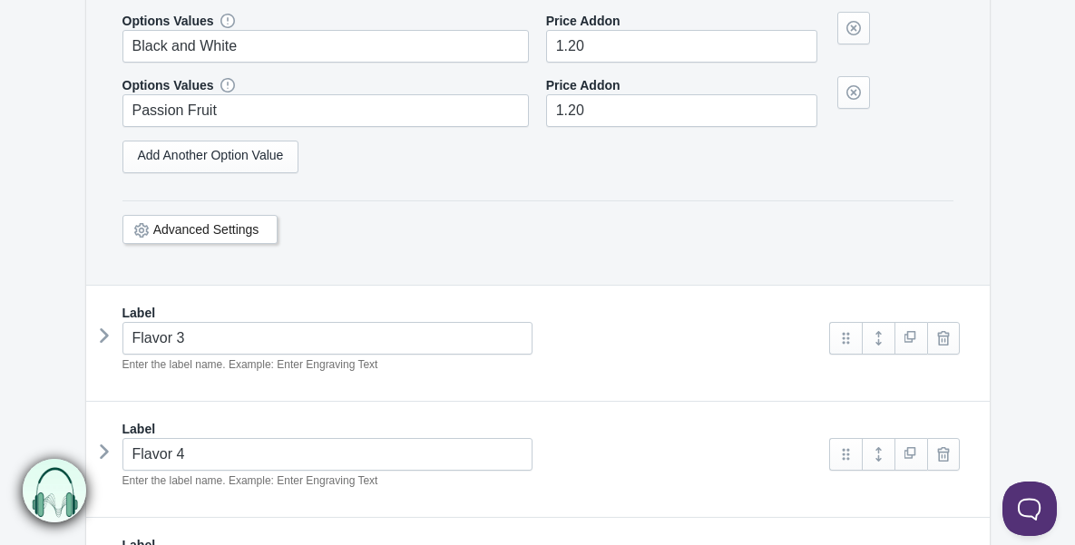
scroll to position [1453, 0]
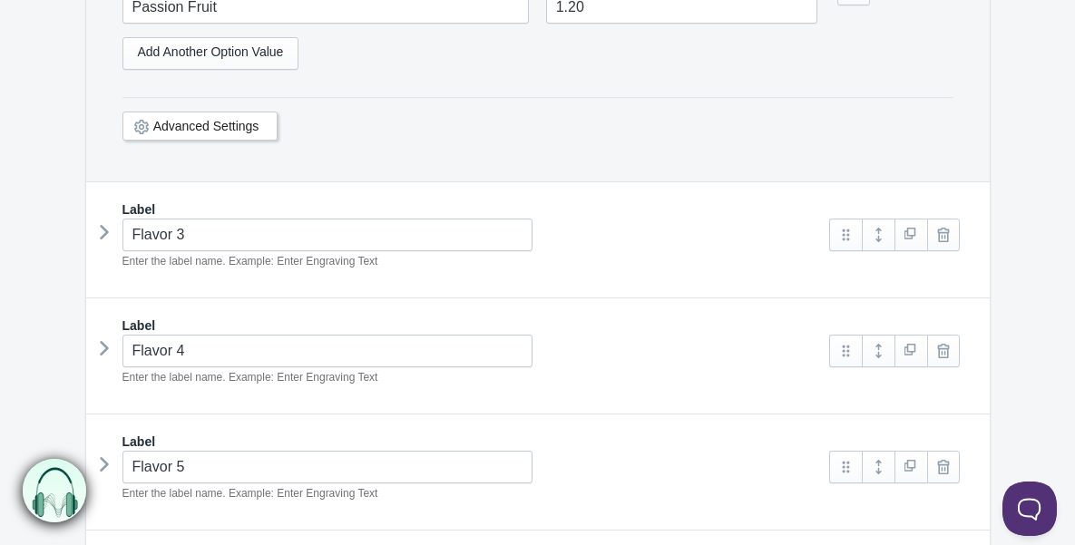
click at [104, 226] on icon at bounding box center [104, 232] width 0 height 27
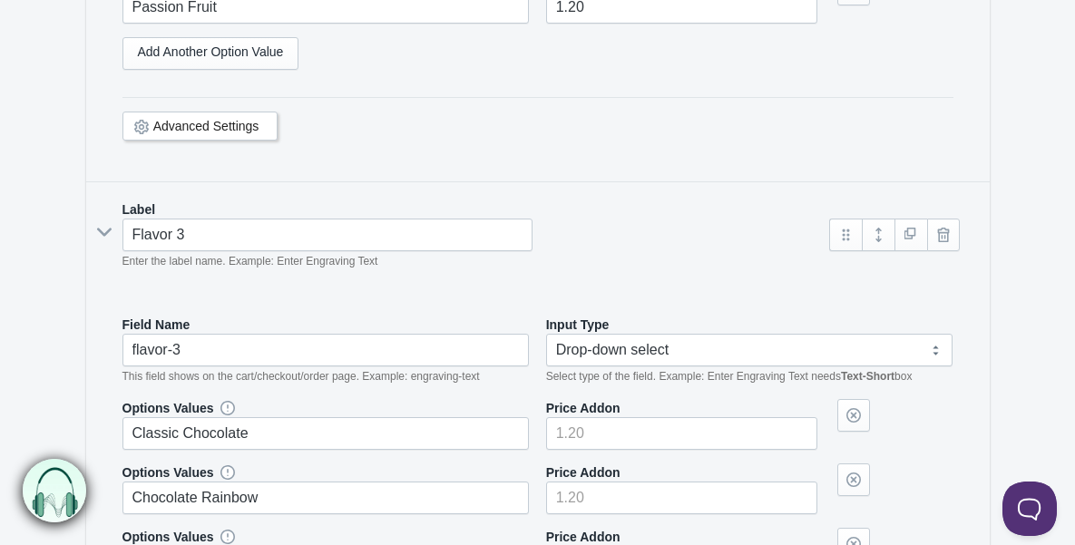
click at [98, 232] on icon at bounding box center [104, 232] width 27 height 0
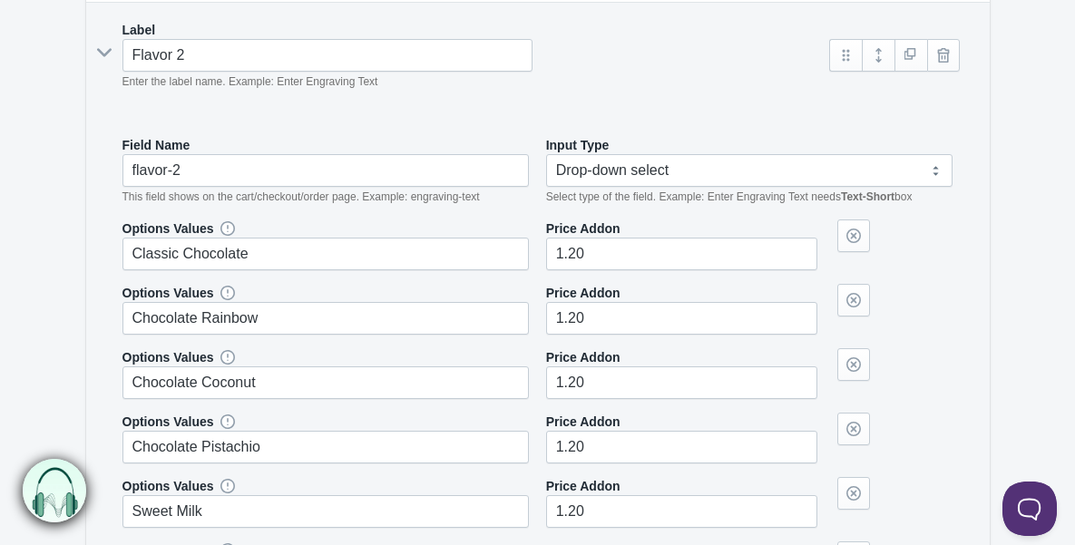
scroll to position [498, 0]
